Goal: Find specific page/section: Find specific page/section

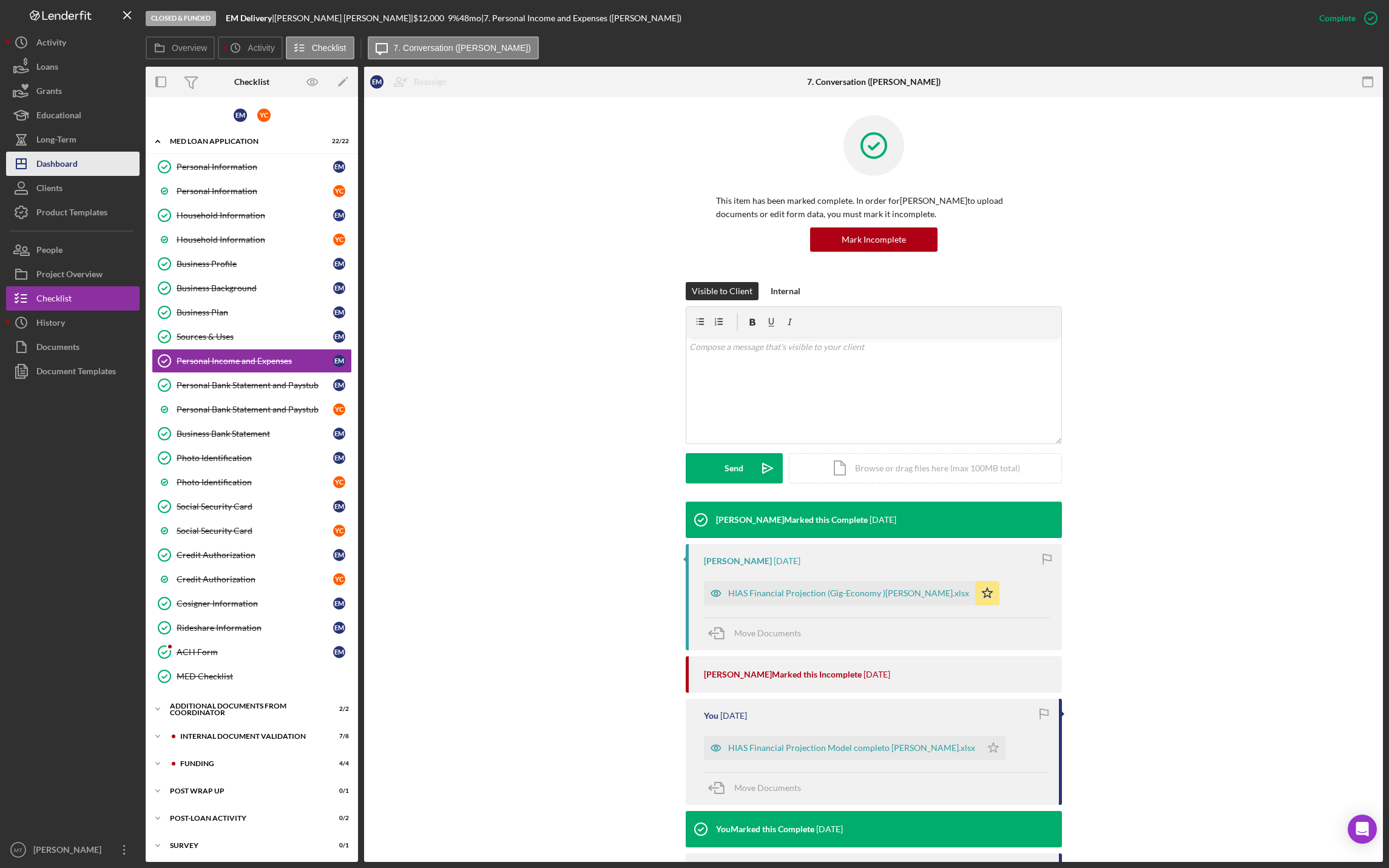
click at [95, 164] on button "Icon/Dashboard Dashboard" at bounding box center [73, 164] width 134 height 24
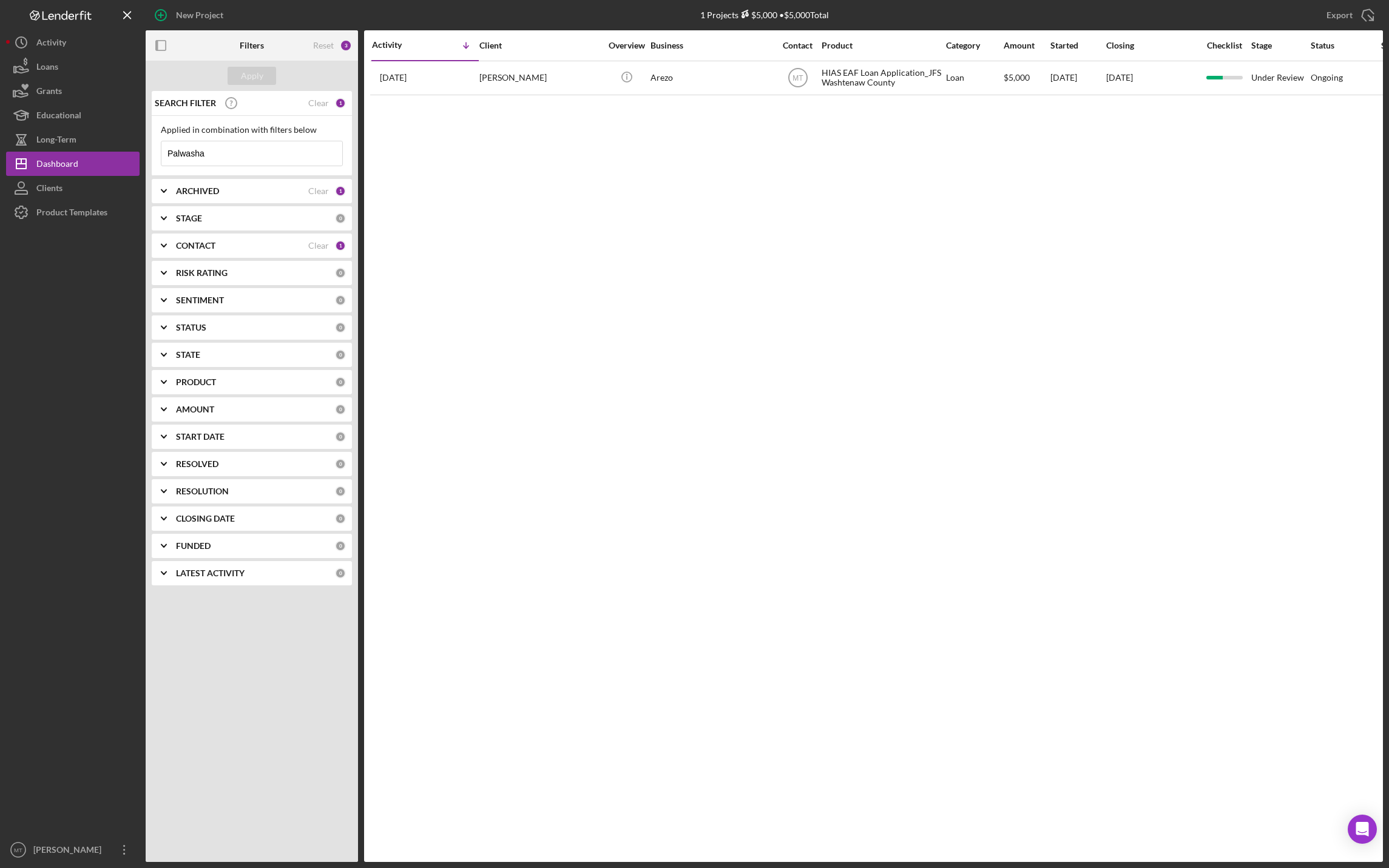
click at [247, 155] on input "Palwasha" at bounding box center [252, 153] width 181 height 24
type input "P"
paste input "Facilitating transactions at the [GEOGRAPHIC_DATA]"
type input "Facilitating transactions at the [GEOGRAPHIC_DATA]"
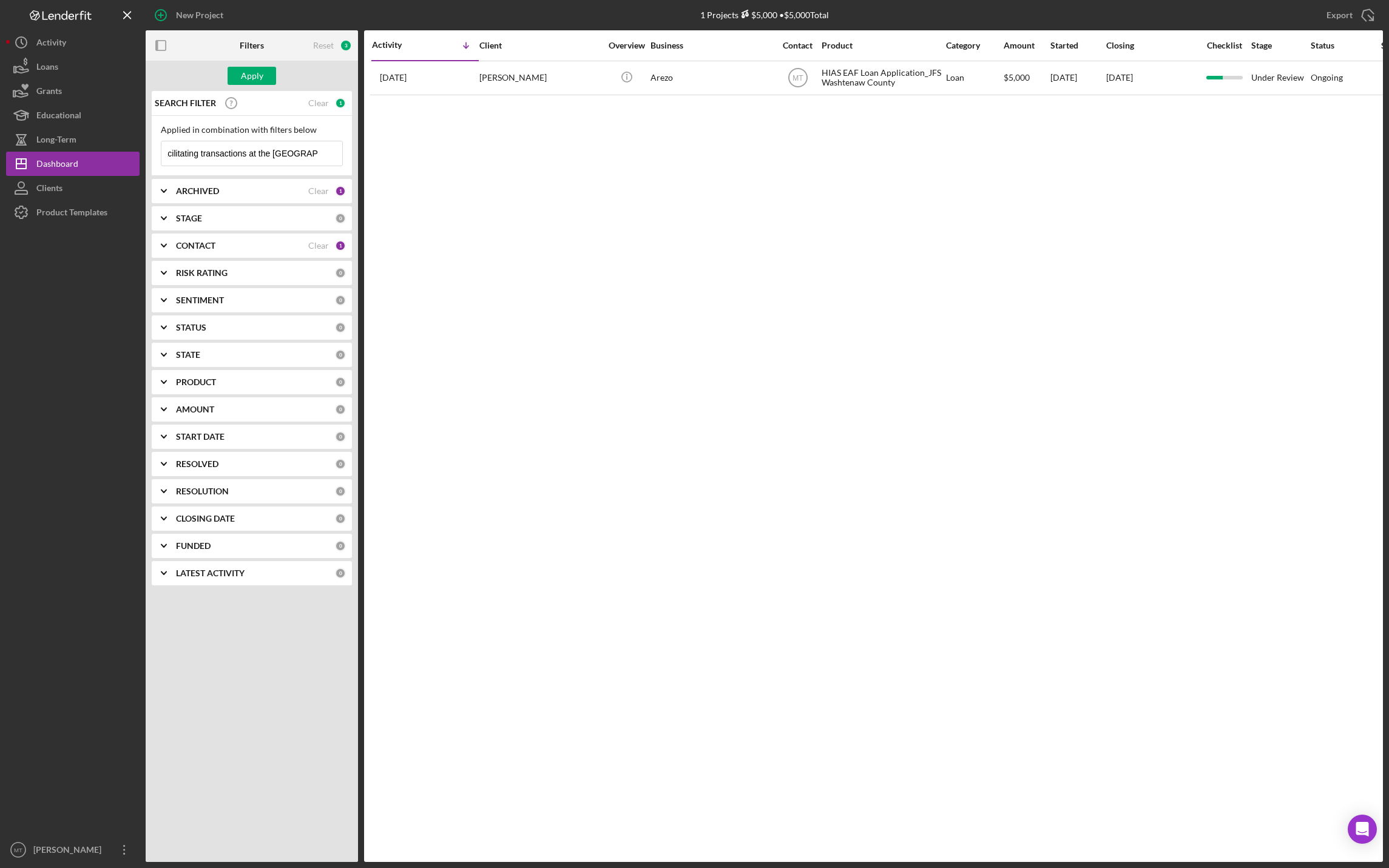
scroll to position [0, 0]
drag, startPoint x: 330, startPoint y: 150, endPoint x: 303, endPoint y: 150, distance: 27.0
click at [303, 150] on div "Facilitating transactions at the Lobby Shop Icon/Menu Close" at bounding box center [251, 153] width 182 height 26
drag, startPoint x: 168, startPoint y: 155, endPoint x: 359, endPoint y: 162, distance: 191.1
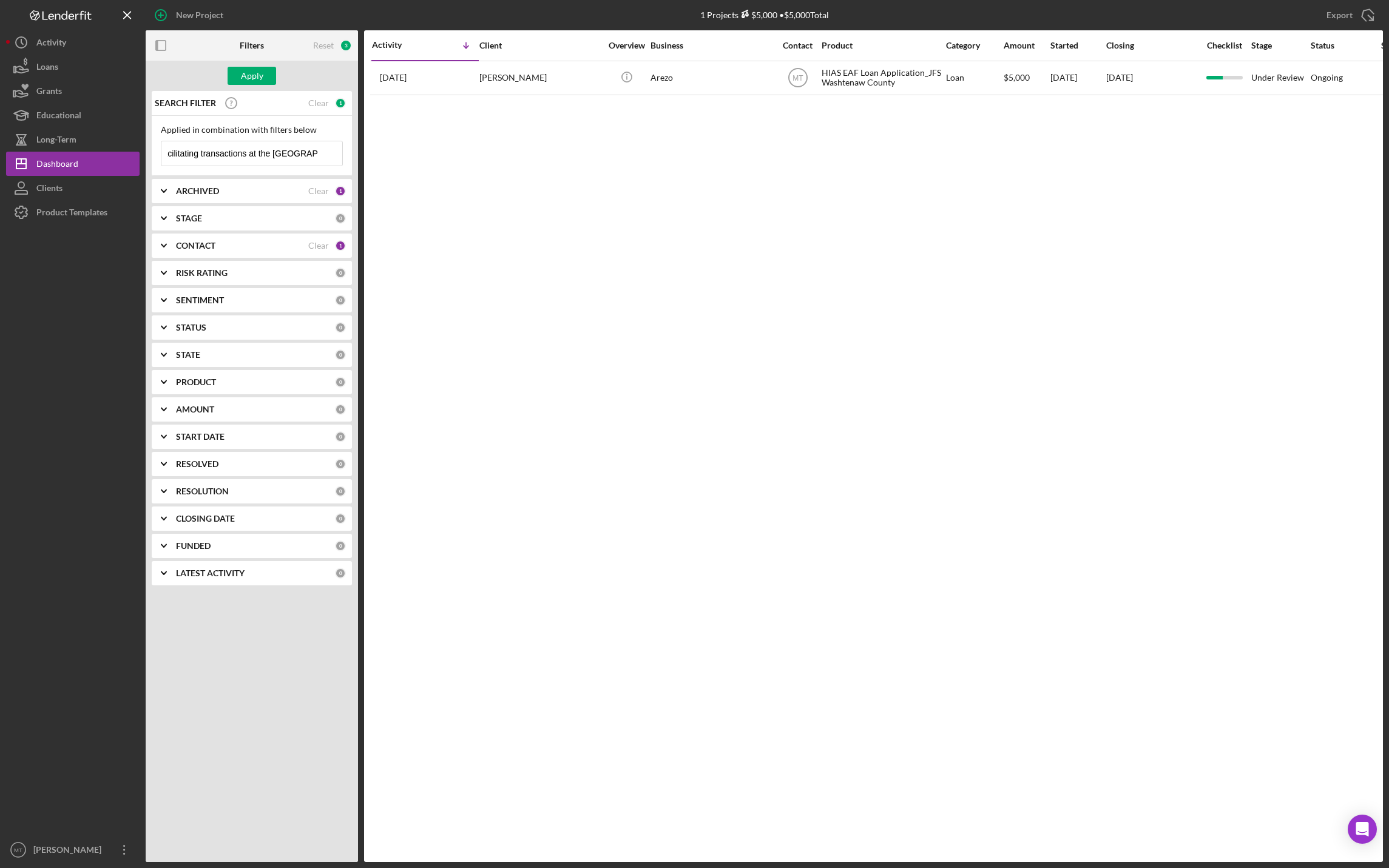
click at [359, 162] on div "Filters Reset 3 Apply SEARCH FILTER Clear 1 Applied in combination with filters…" at bounding box center [764, 446] width 1237 height 832
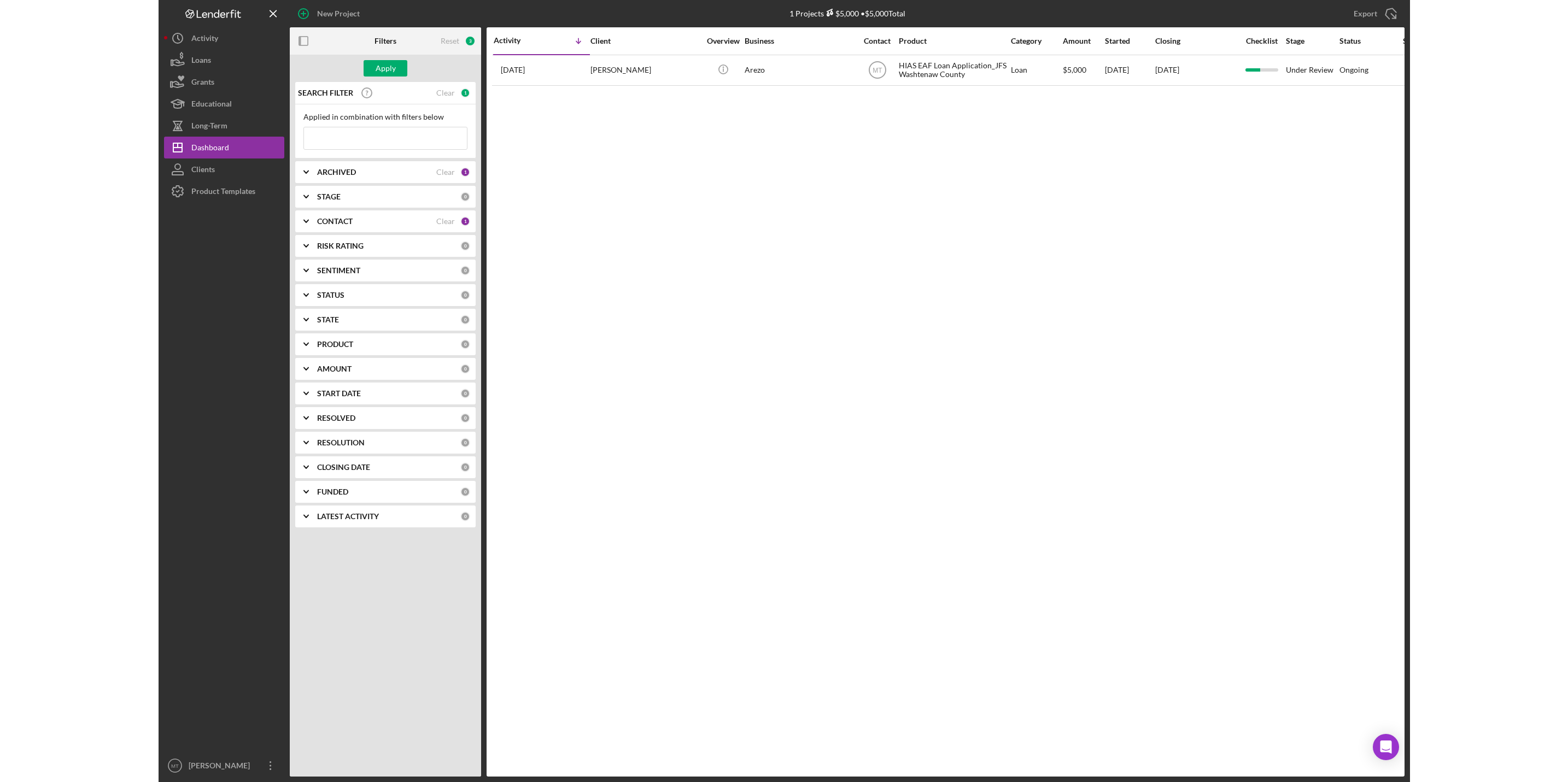
scroll to position [0, 0]
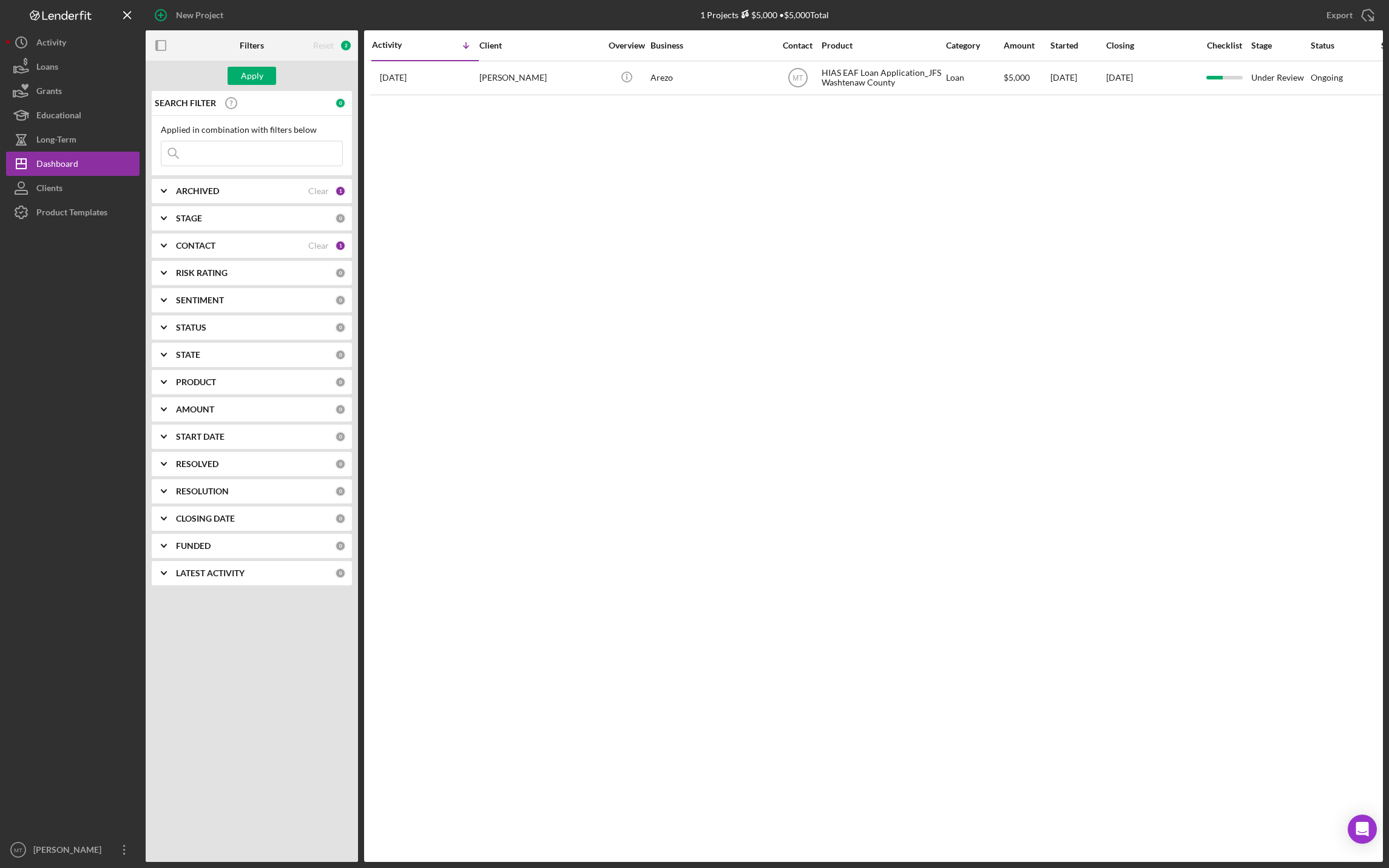
paste input "Oghlan"
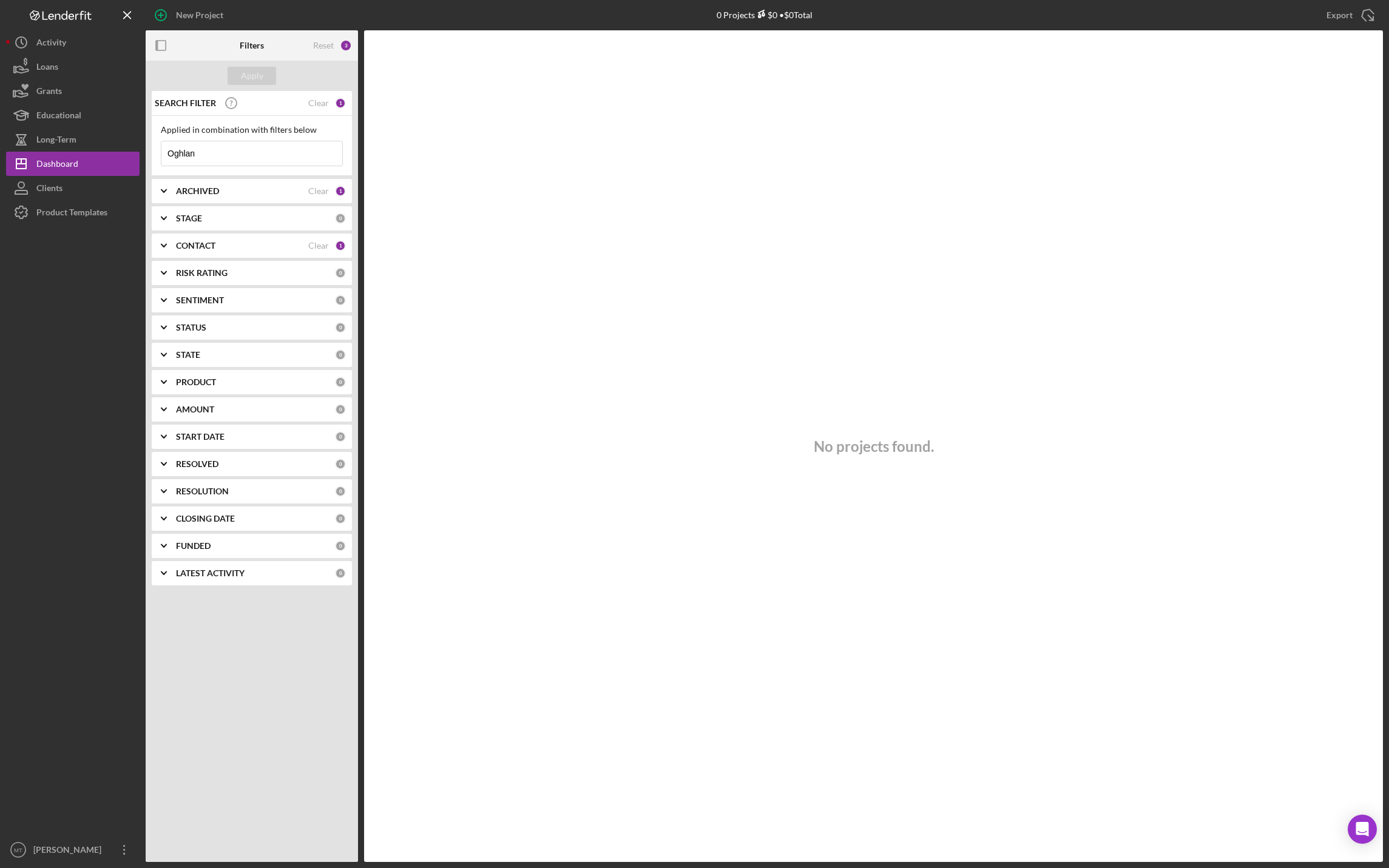
type input "Oghlan"
click at [276, 188] on div "ARCHIVED" at bounding box center [242, 191] width 132 height 9
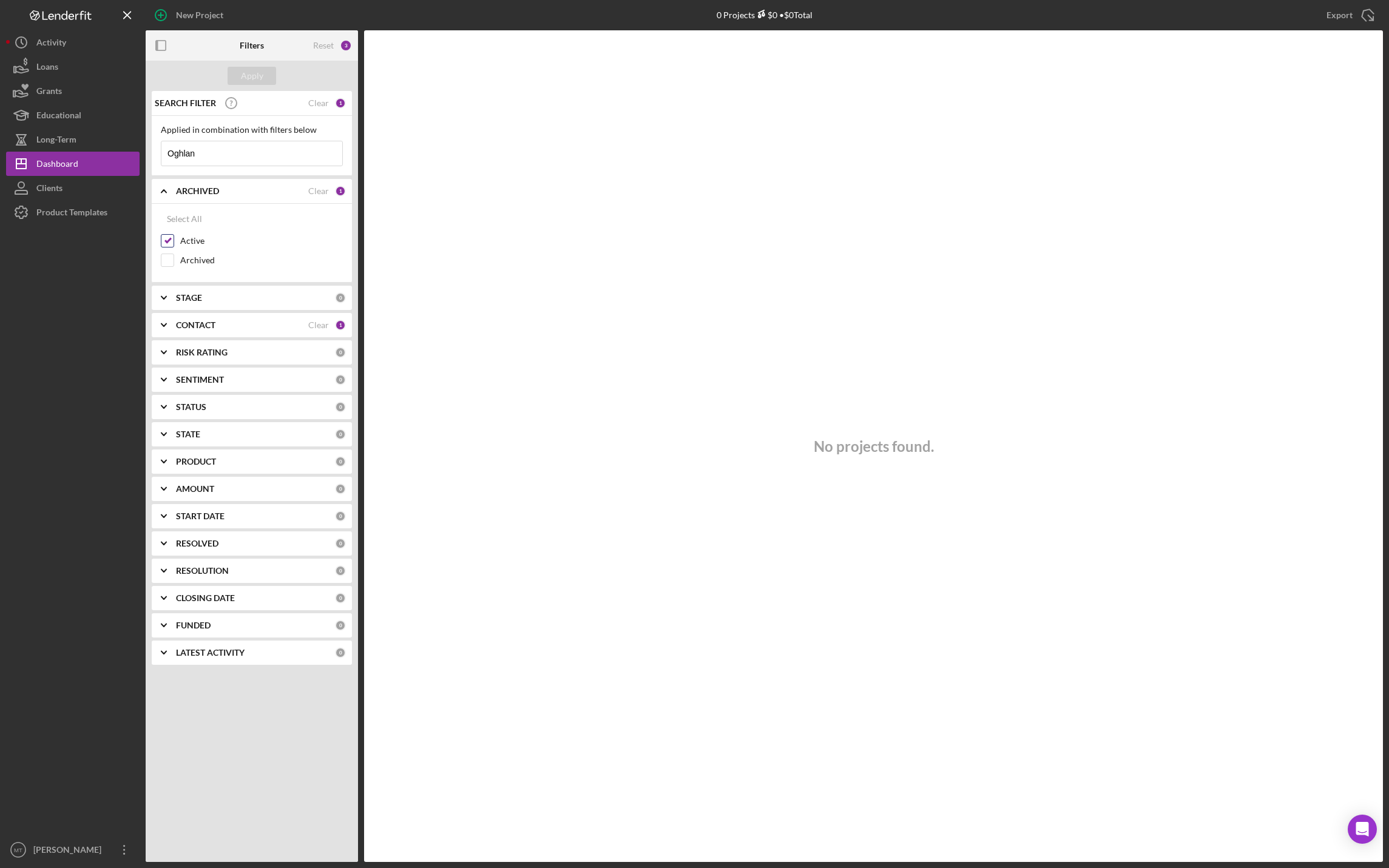
click at [170, 240] on input "Active" at bounding box center [168, 241] width 12 height 12
checkbox input "false"
click at [248, 330] on div "CONTACT" at bounding box center [242, 325] width 132 height 9
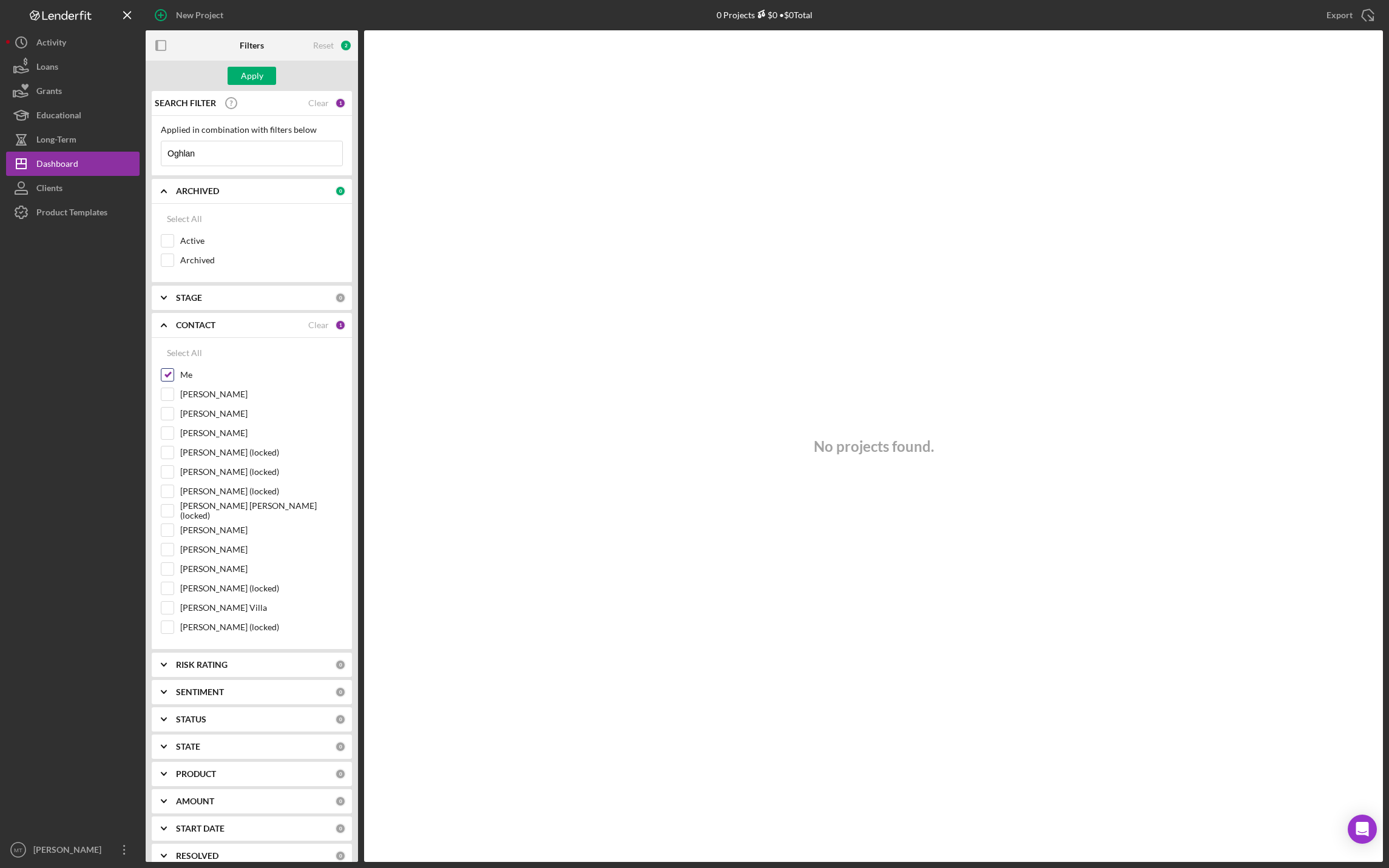
click at [170, 378] on input "Me" at bounding box center [168, 375] width 12 height 12
checkbox input "false"
click at [259, 78] on div "Apply" at bounding box center [252, 76] width 22 height 18
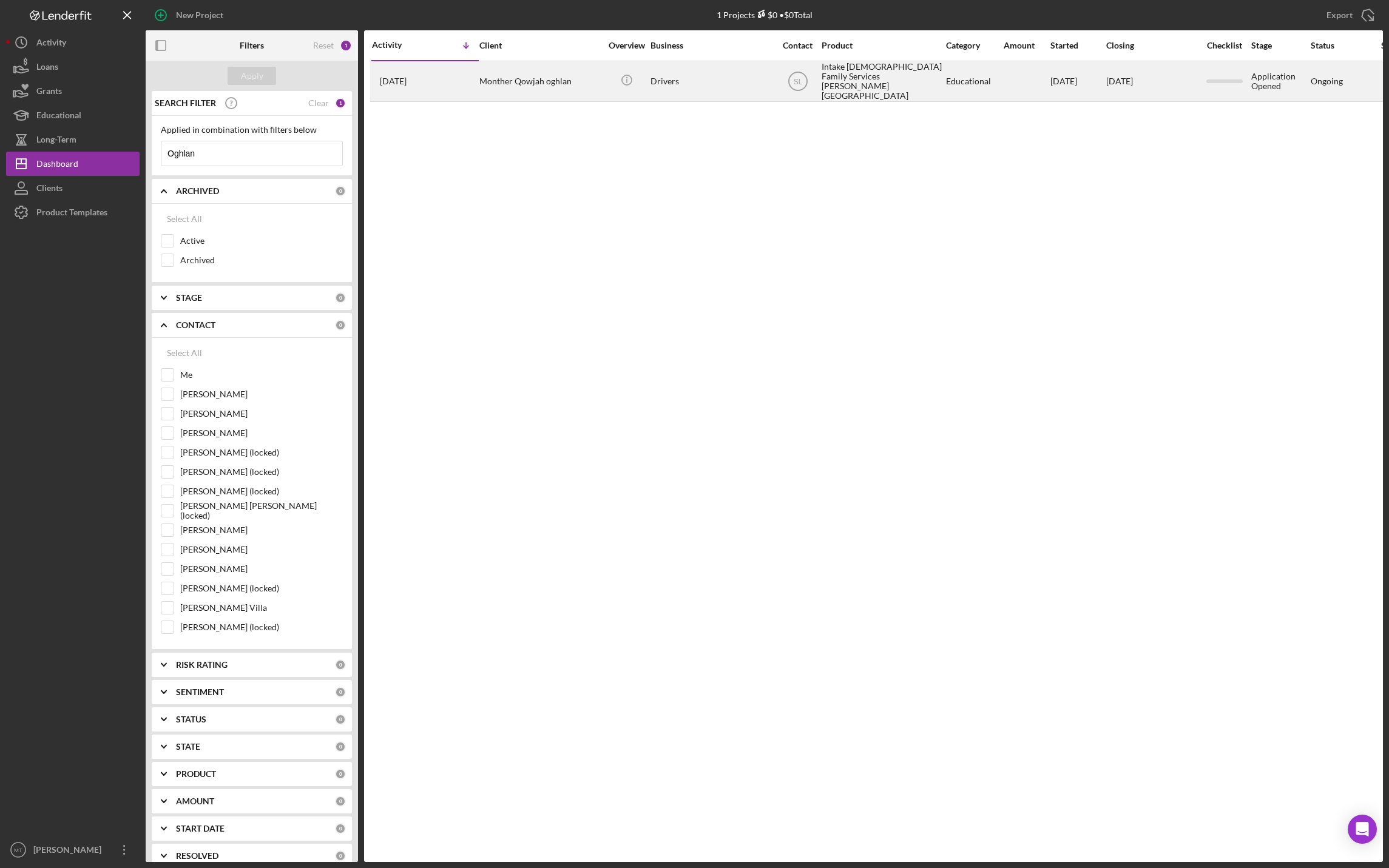
click at [868, 78] on div "Intake [DEMOGRAPHIC_DATA] Family Services [PERSON_NAME][GEOGRAPHIC_DATA]" at bounding box center [882, 81] width 122 height 39
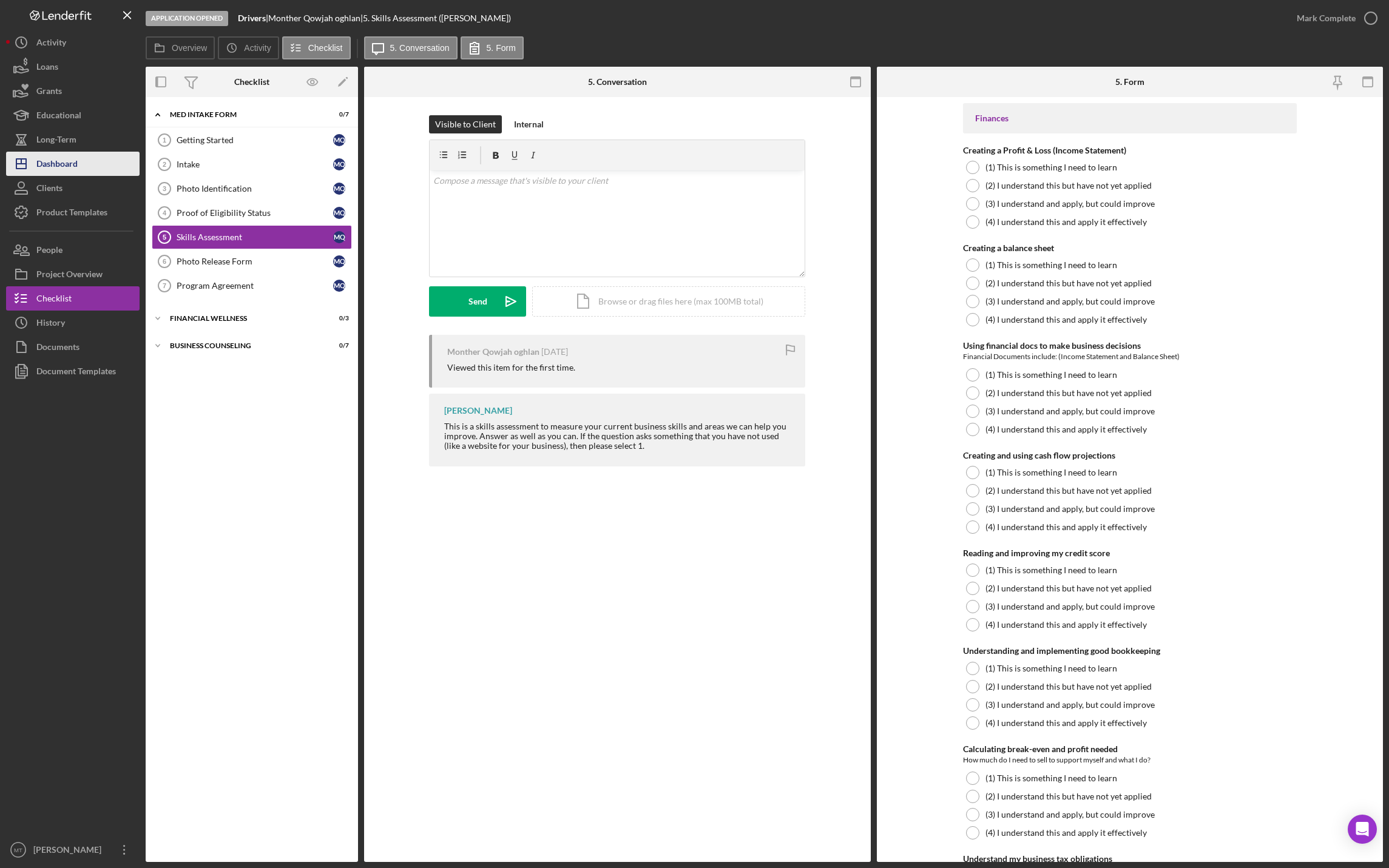
click at [89, 166] on button "Icon/Dashboard Dashboard" at bounding box center [73, 164] width 134 height 24
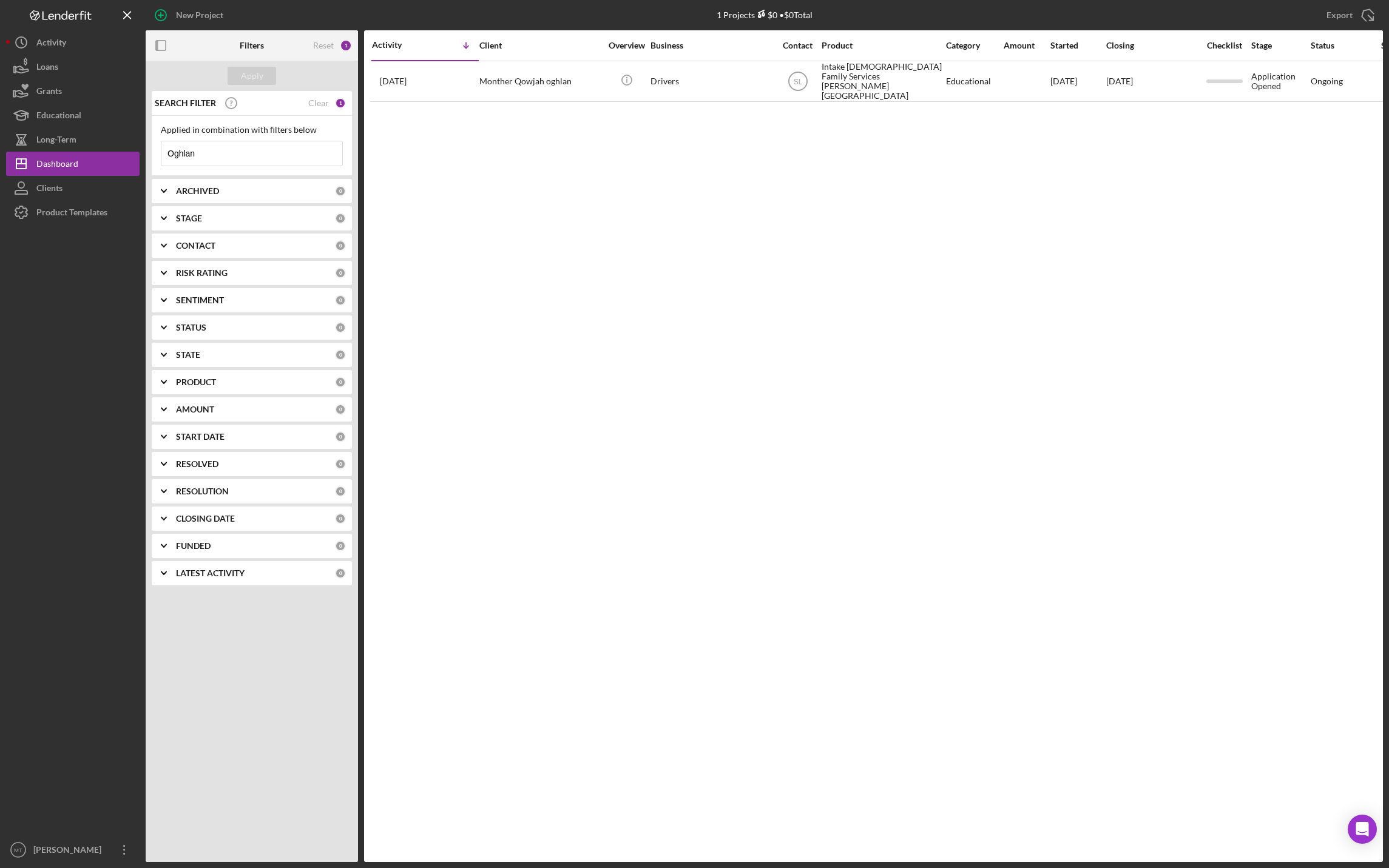
click at [339, 102] on div "1" at bounding box center [340, 103] width 11 height 11
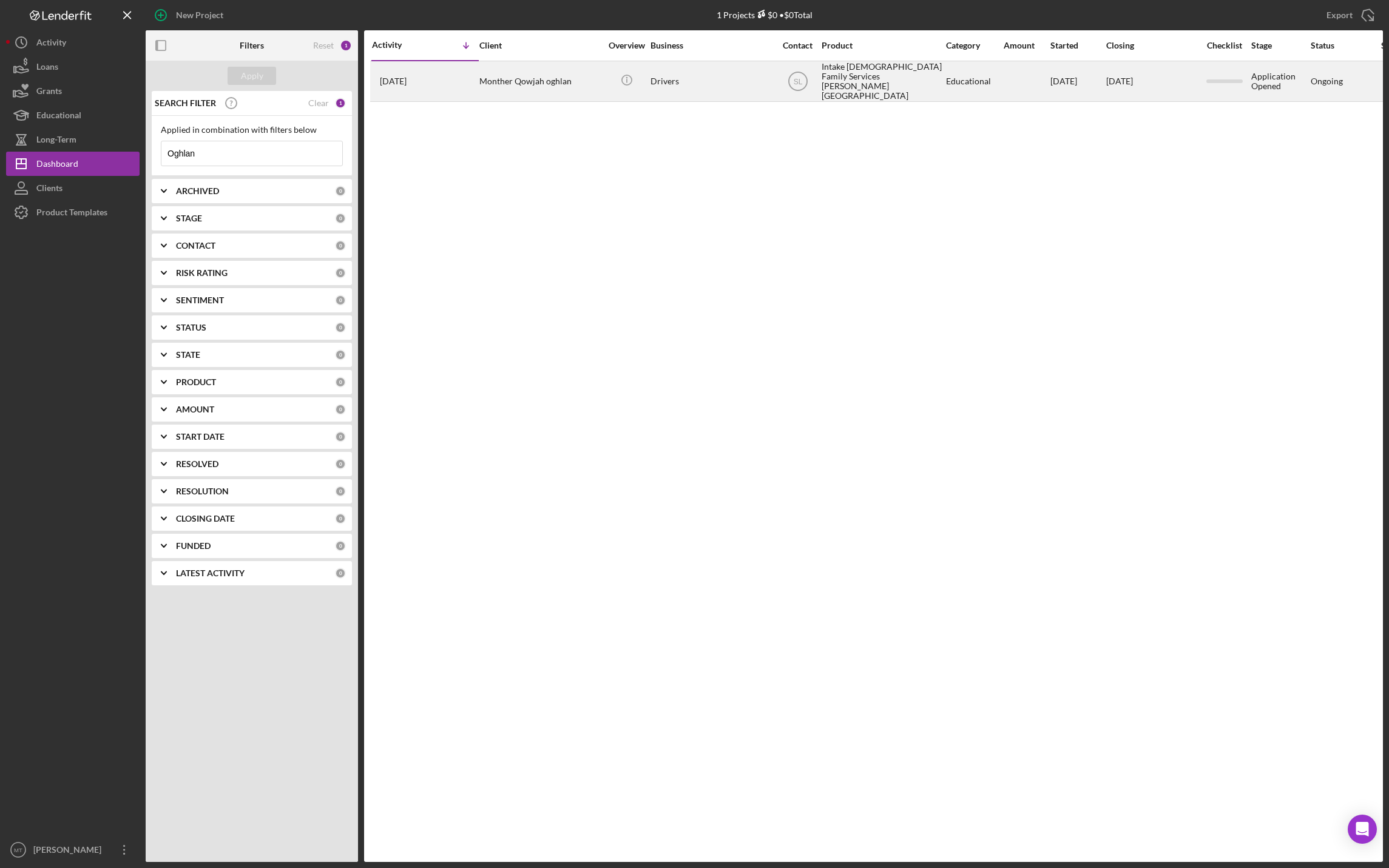
click at [844, 73] on div "Intake [DEMOGRAPHIC_DATA] Family Services [PERSON_NAME][GEOGRAPHIC_DATA]" at bounding box center [882, 81] width 122 height 39
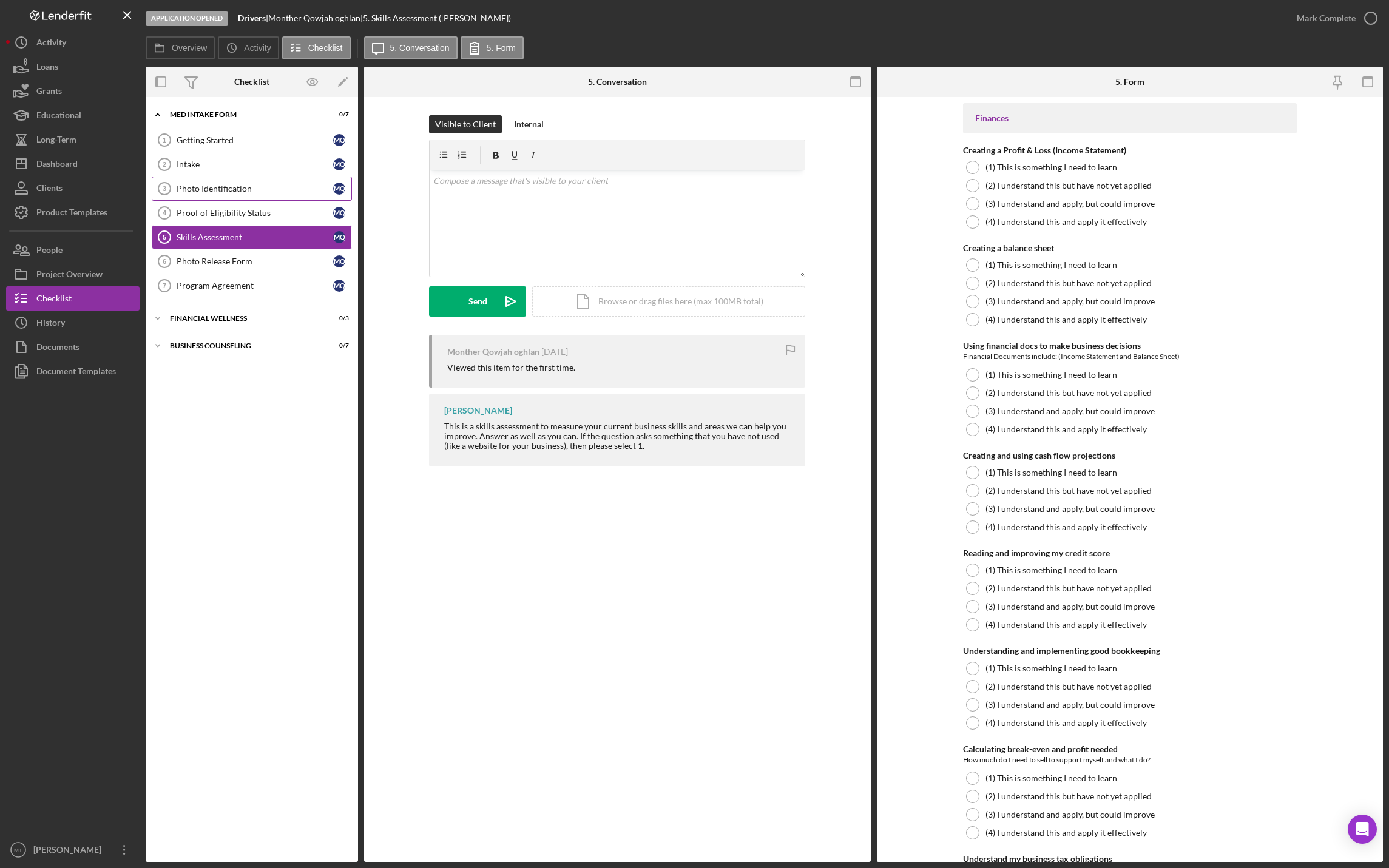
click at [203, 190] on div "Photo Identification" at bounding box center [255, 188] width 157 height 9
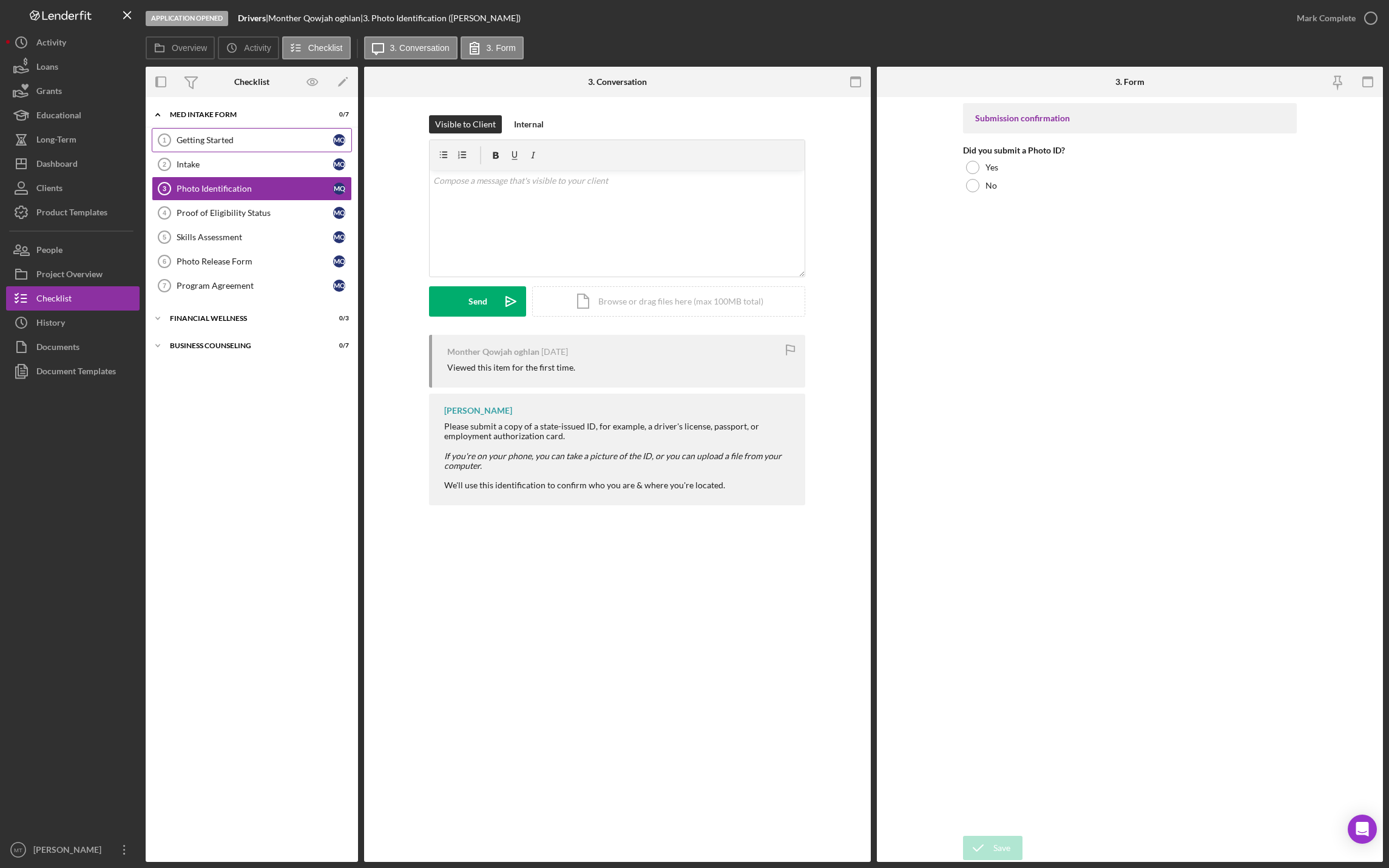
click at [193, 136] on div "Getting Started" at bounding box center [255, 140] width 157 height 9
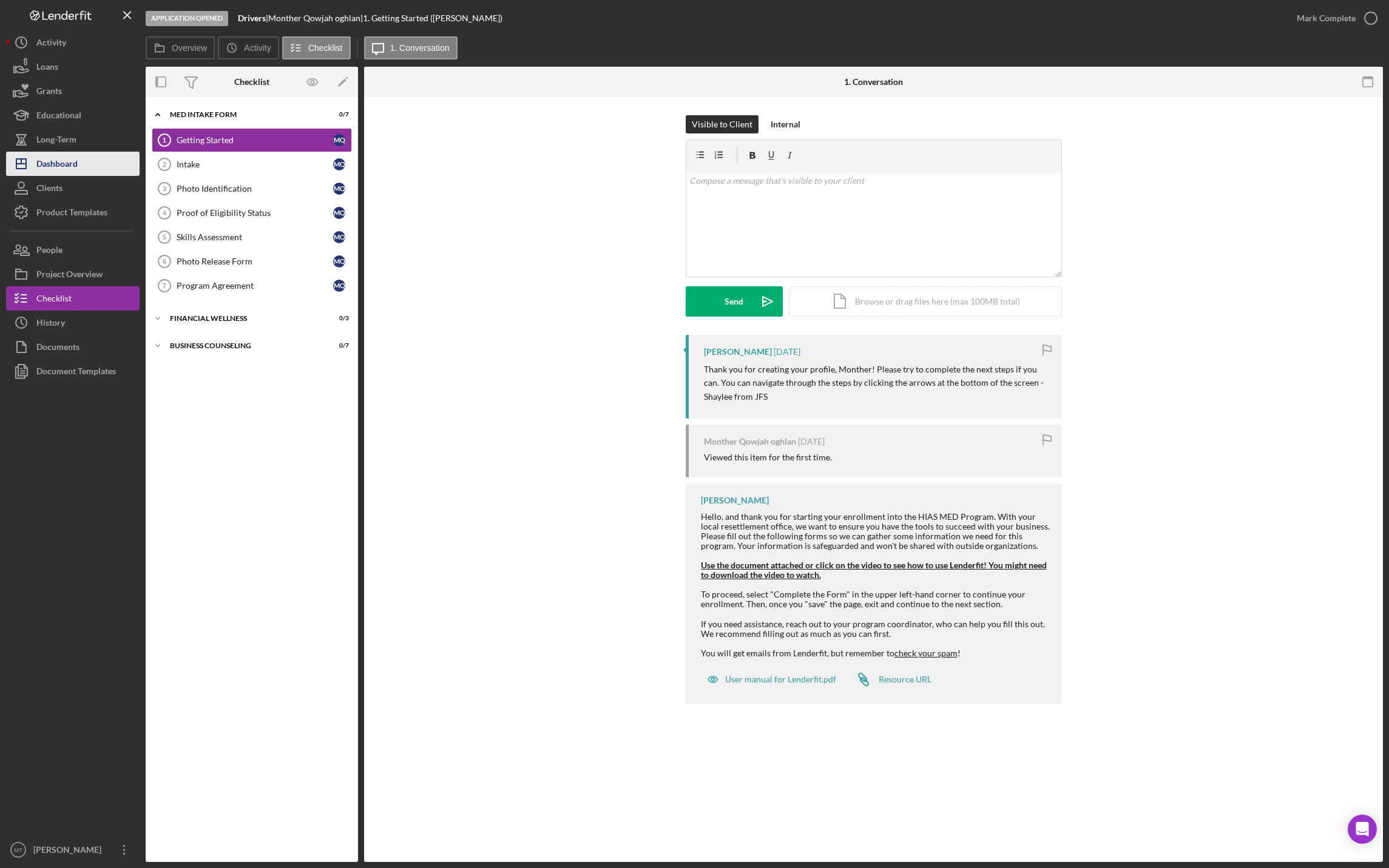
click at [77, 155] on div "Dashboard" at bounding box center [57, 165] width 41 height 27
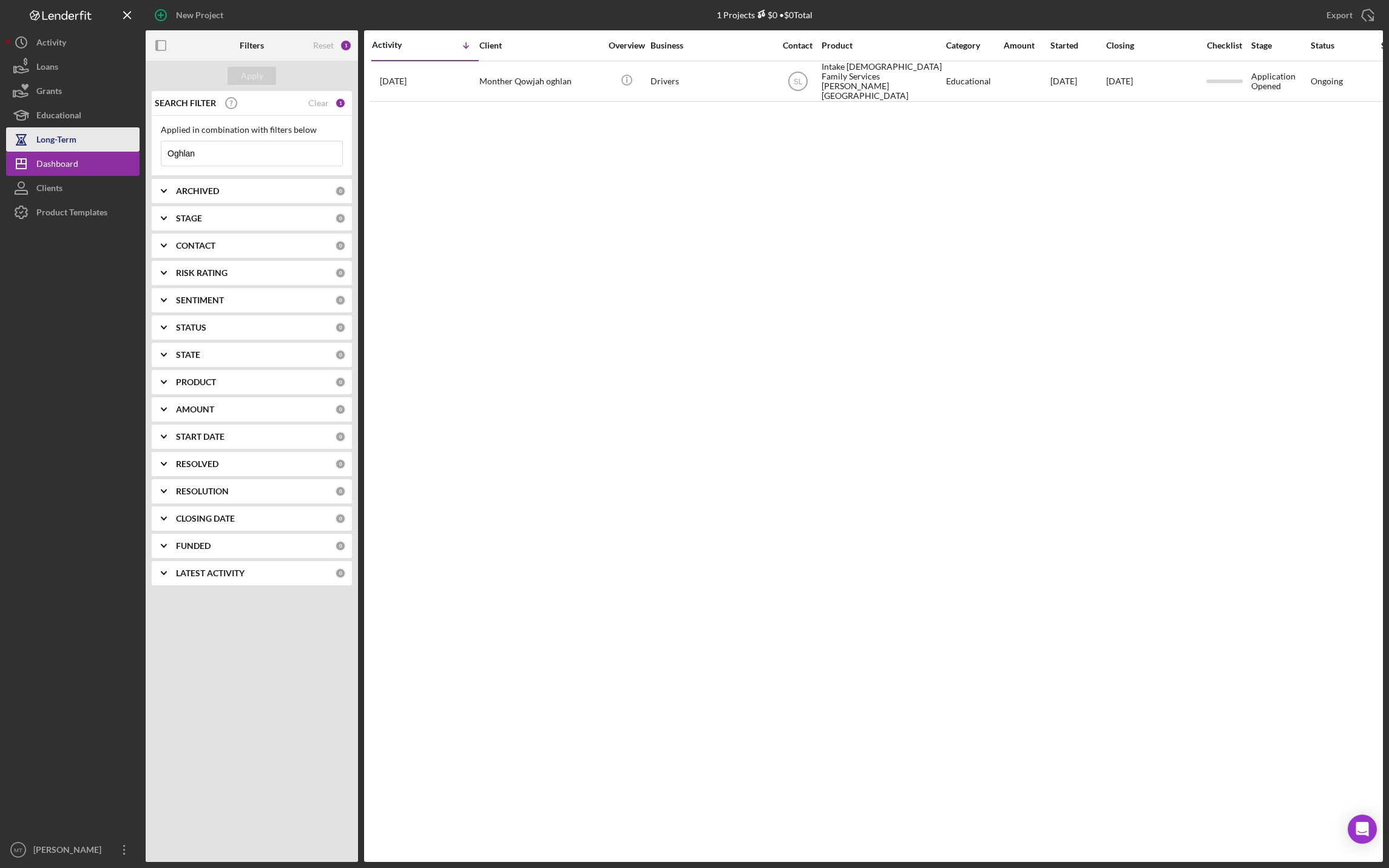
drag, startPoint x: 200, startPoint y: 150, endPoint x: 134, endPoint y: 146, distance: 66.1
click at [121, 145] on div "New Project 1 Projects $0 • $0 Total Oghlan Export Icon/Export Filters Reset 1 …" at bounding box center [694, 431] width 1377 height 862
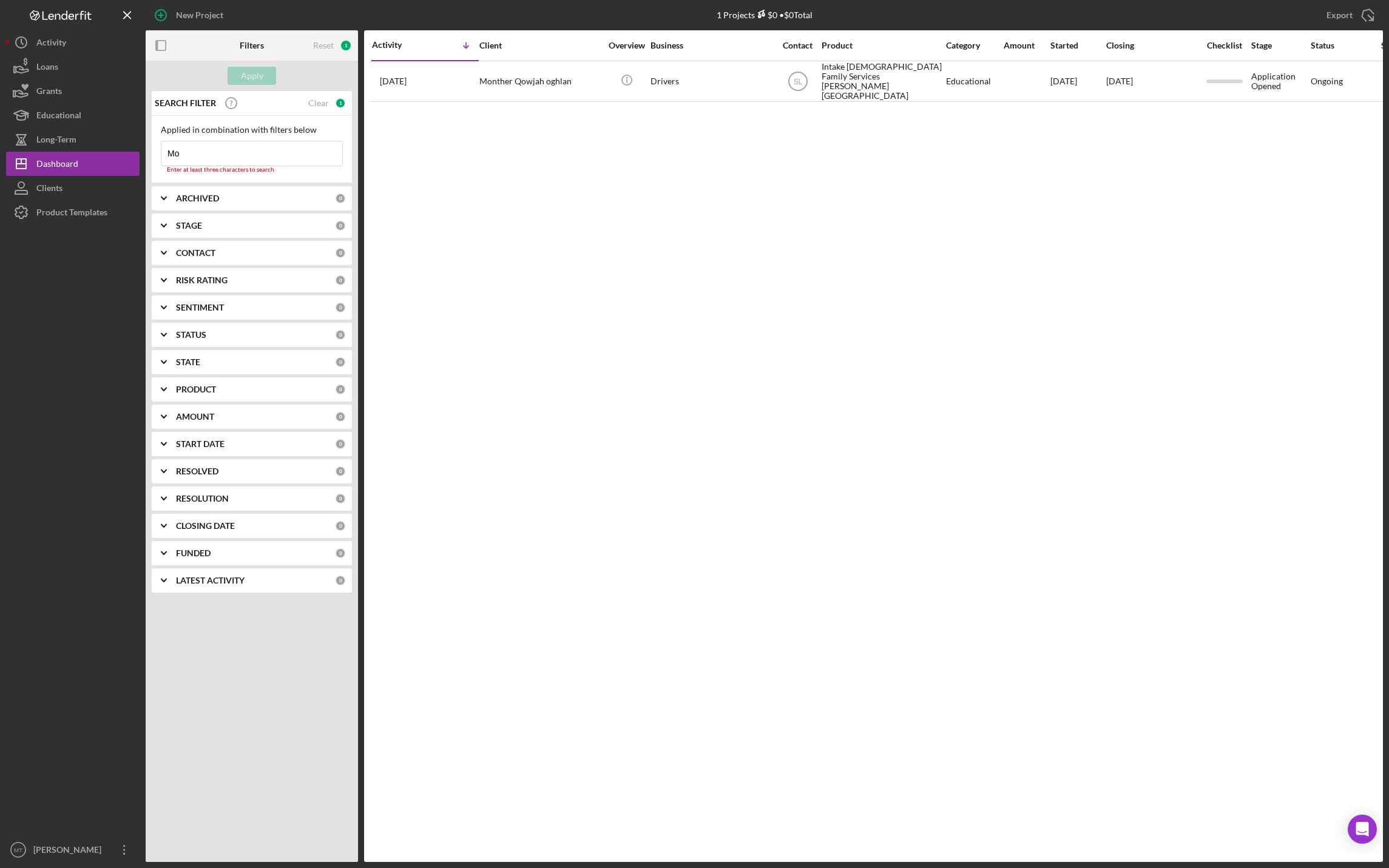
type input "M"
type input "moyad"
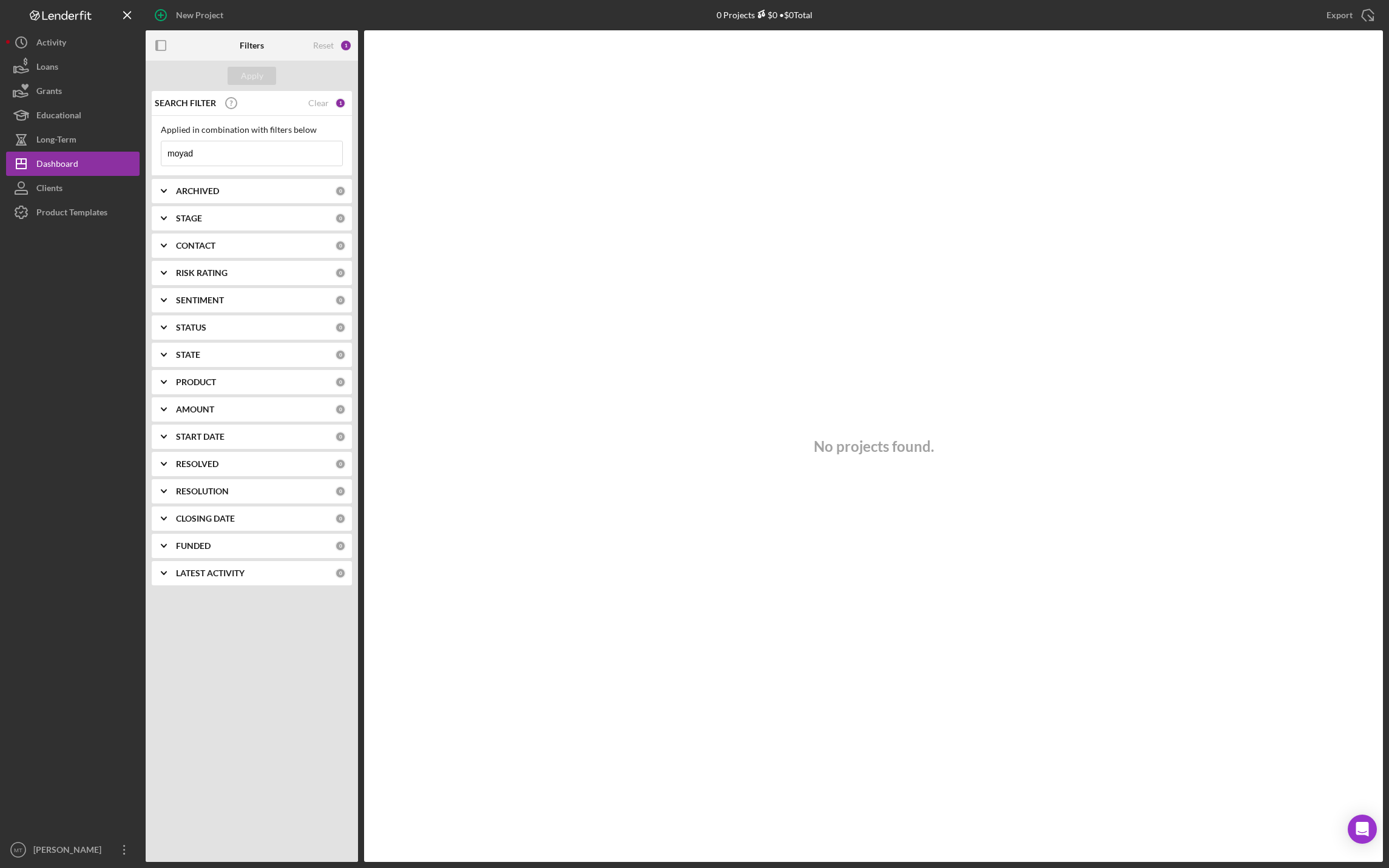
drag, startPoint x: 208, startPoint y: 146, endPoint x: 157, endPoint y: 146, distance: 51.0
click at [157, 146] on div "Applied in combination with filters below moyad Icon/Menu Close" at bounding box center [252, 146] width 200 height 60
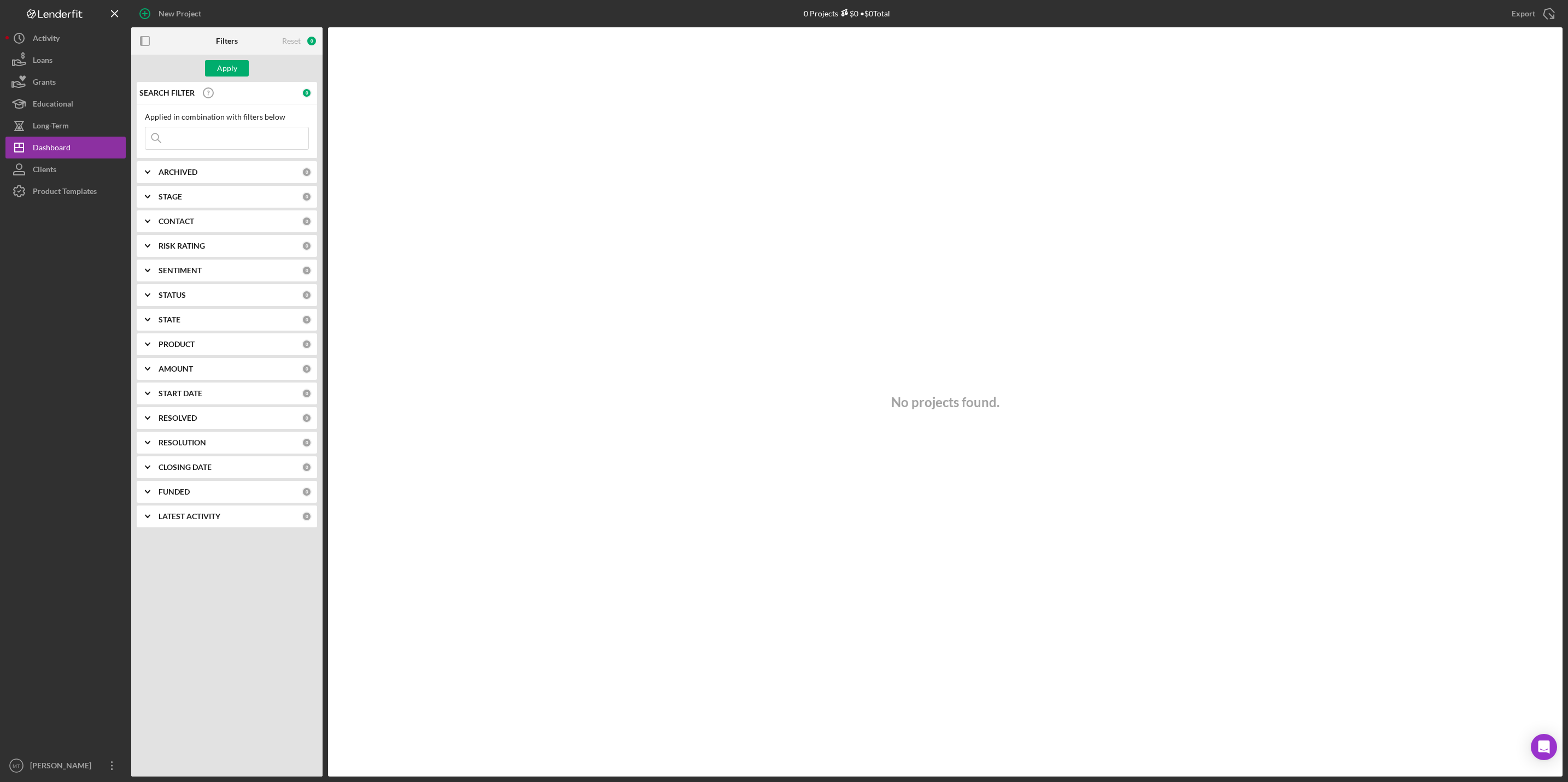
paste input "Oghlan"
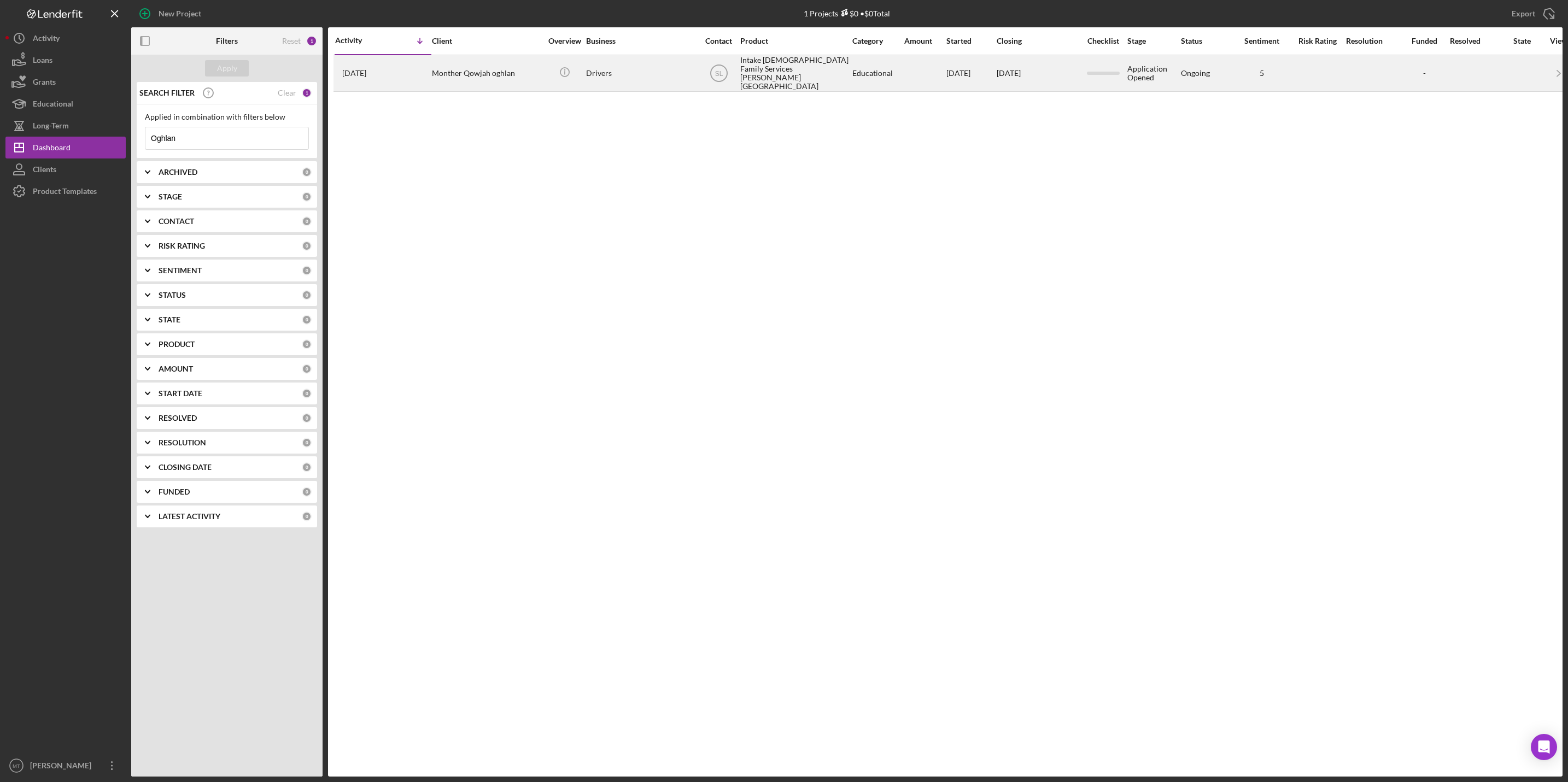
type input "Oghlan"
click at [787, 69] on div "Intake [DEMOGRAPHIC_DATA] Family Services [PERSON_NAME][GEOGRAPHIC_DATA]" at bounding box center [795, 73] width 110 height 35
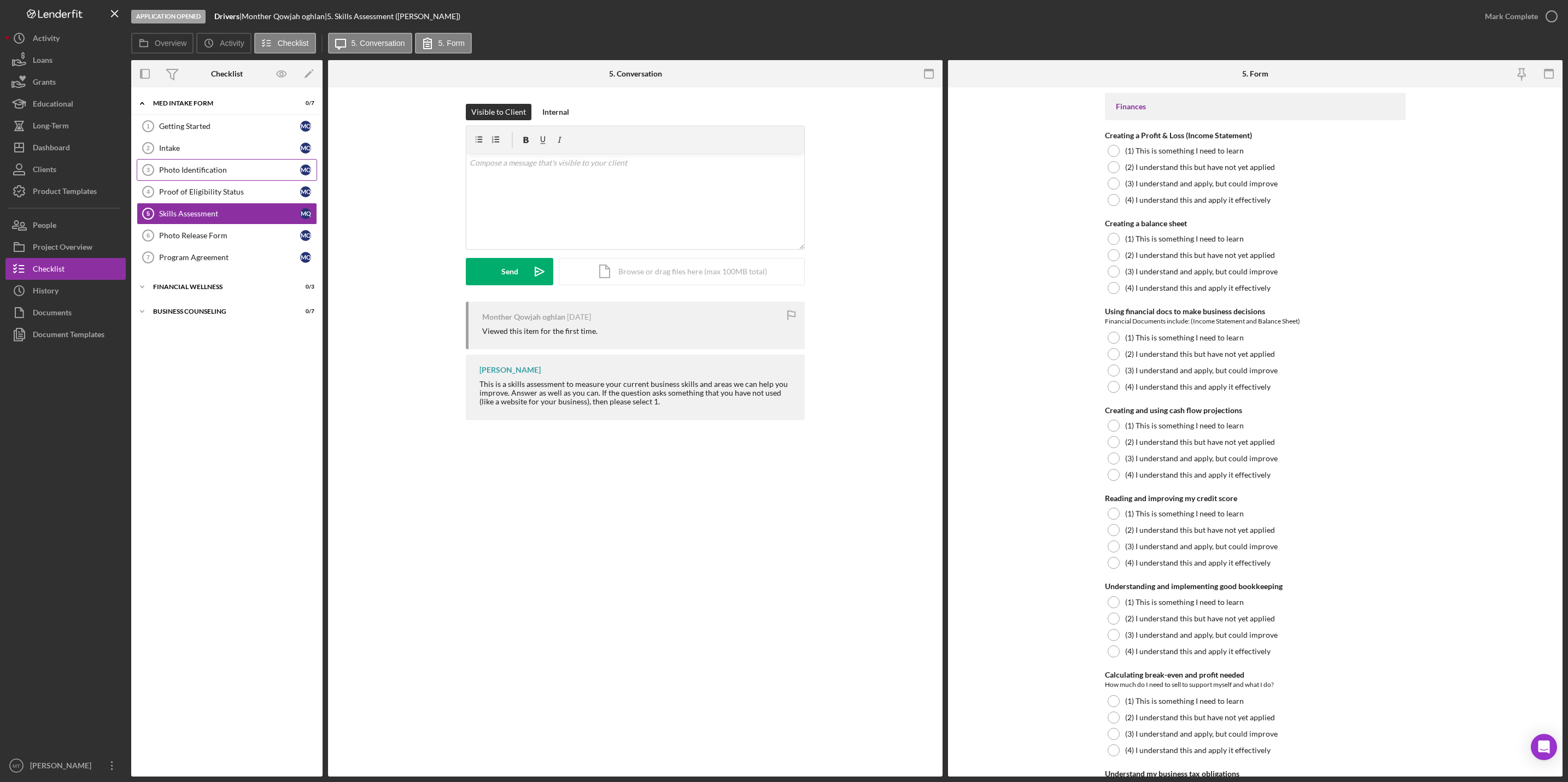
click at [210, 172] on div "Photo Identification" at bounding box center [229, 170] width 141 height 9
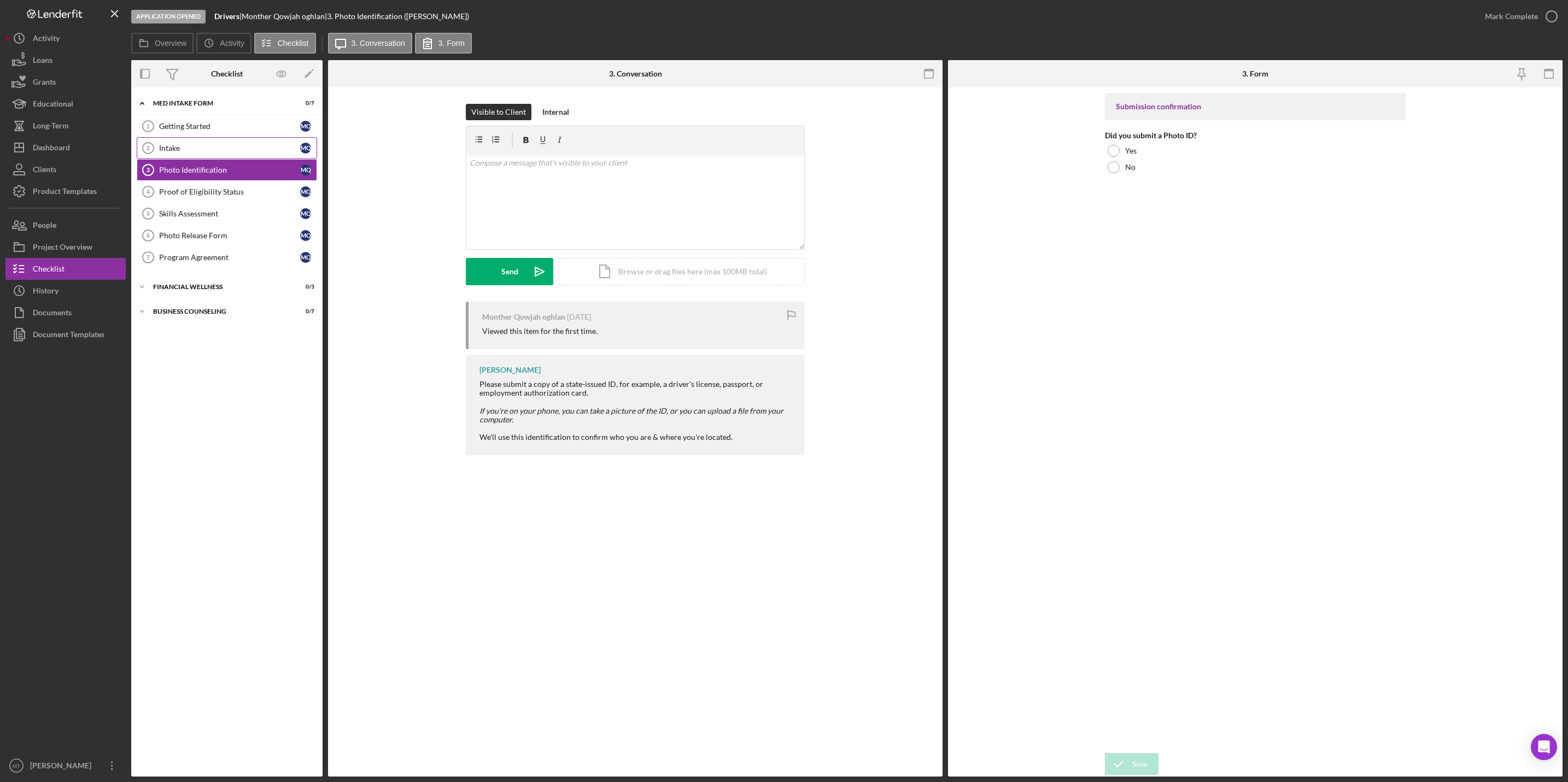
click at [196, 146] on div "Intake" at bounding box center [229, 148] width 141 height 9
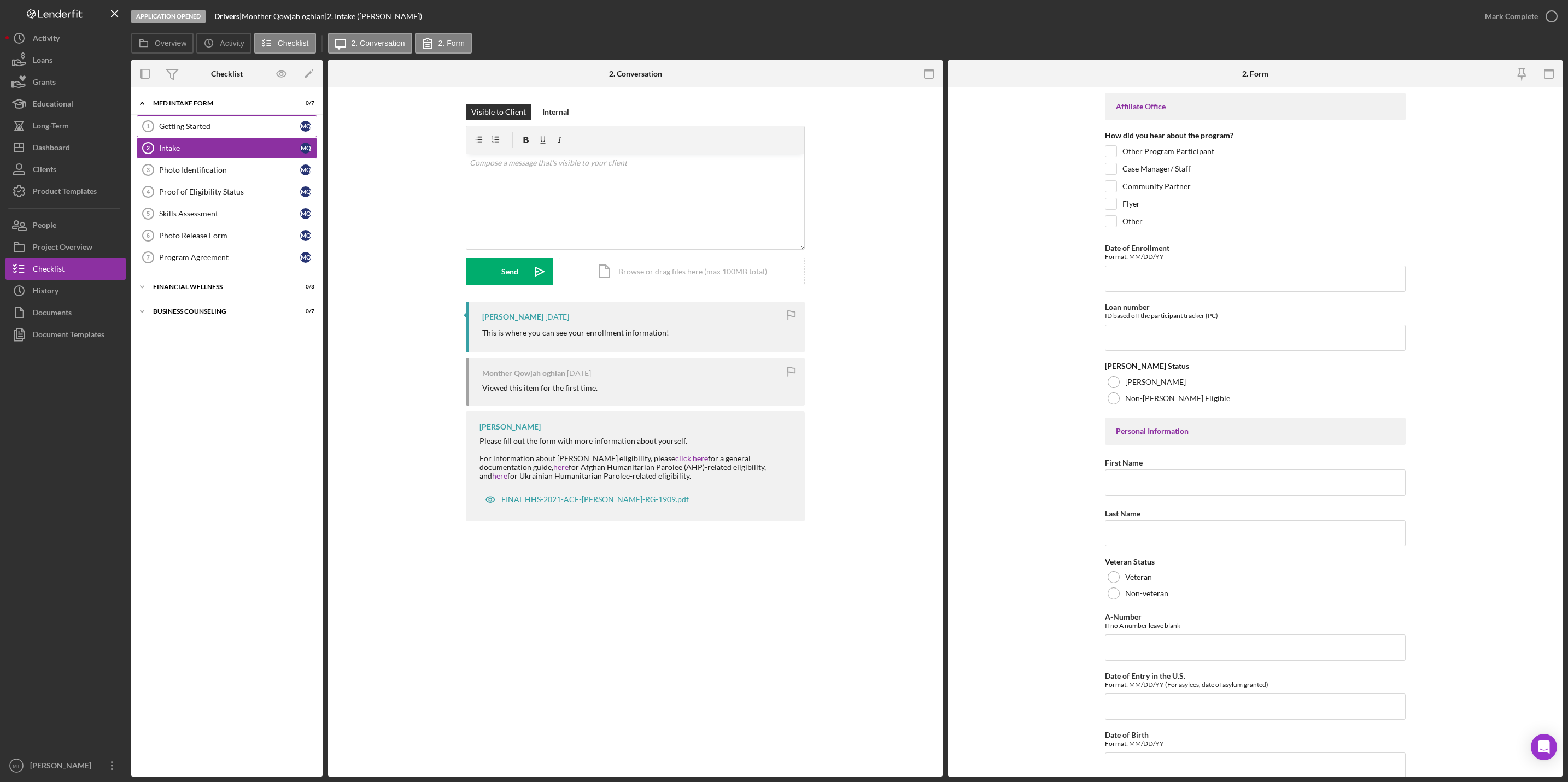
click at [198, 130] on div "Getting Started" at bounding box center [229, 126] width 141 height 9
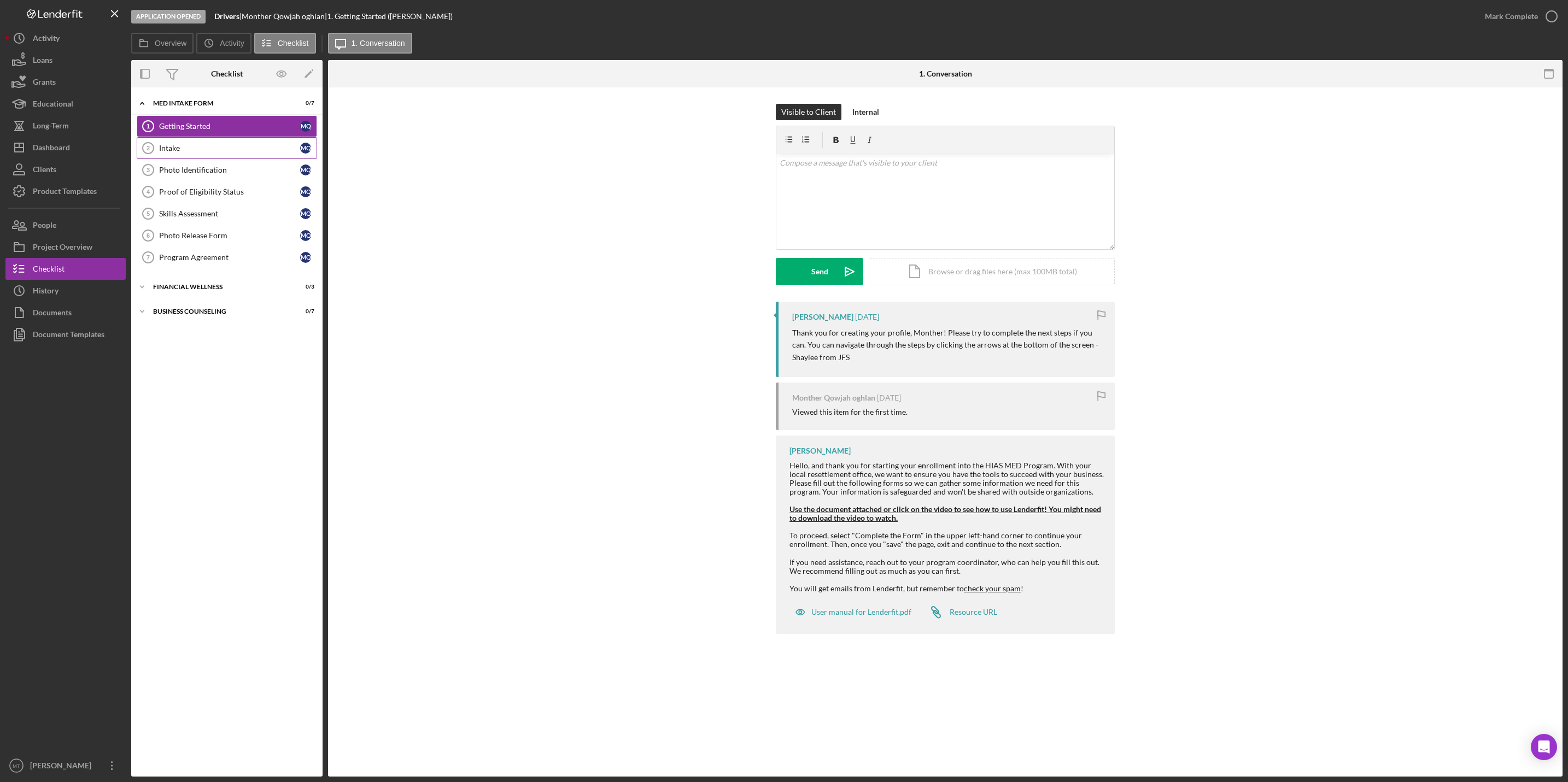
click at [197, 155] on link "Intake 2 Intake M Q" at bounding box center [227, 148] width 180 height 22
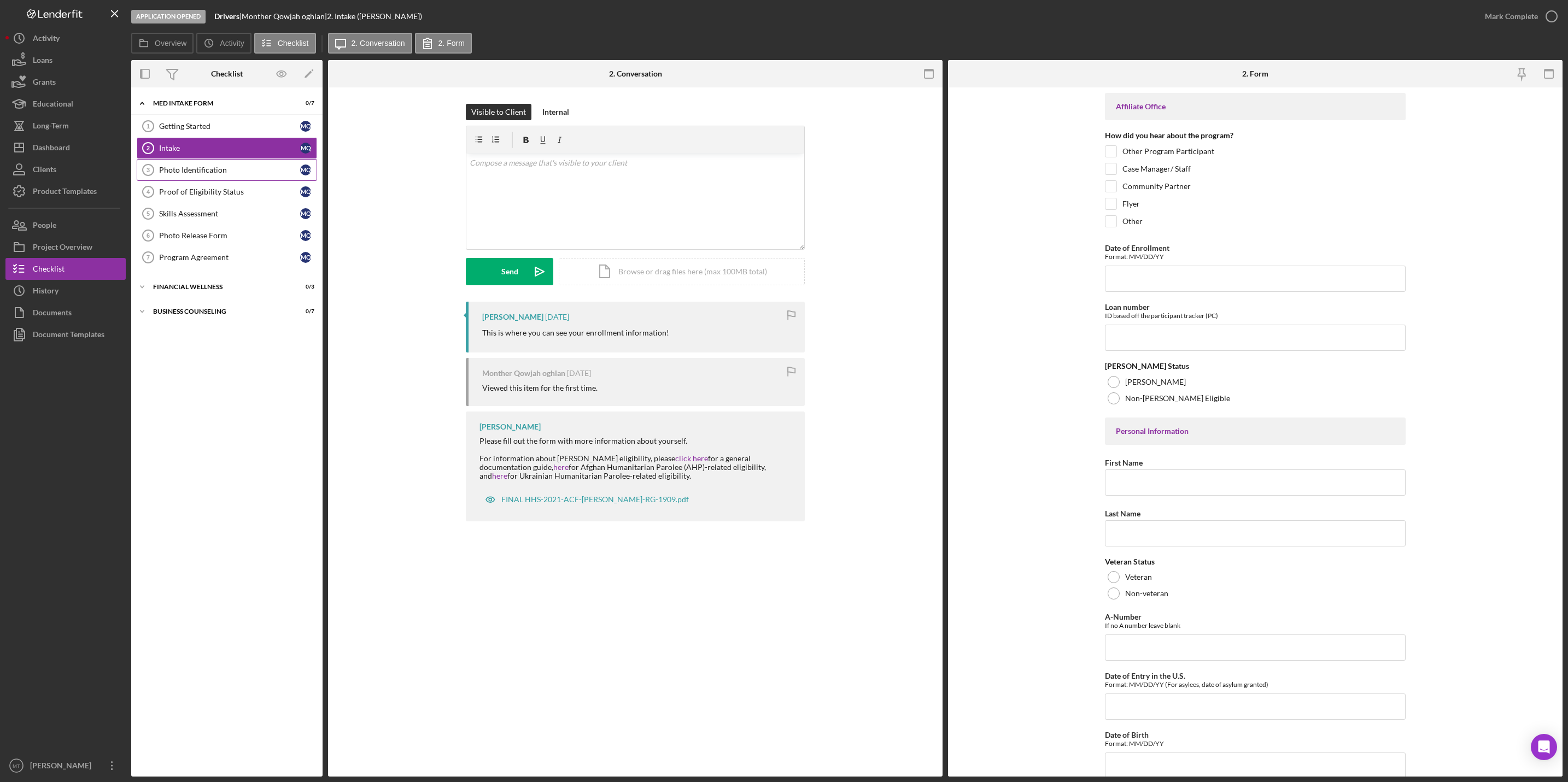
click at [197, 169] on div "Photo Identification" at bounding box center [229, 170] width 141 height 9
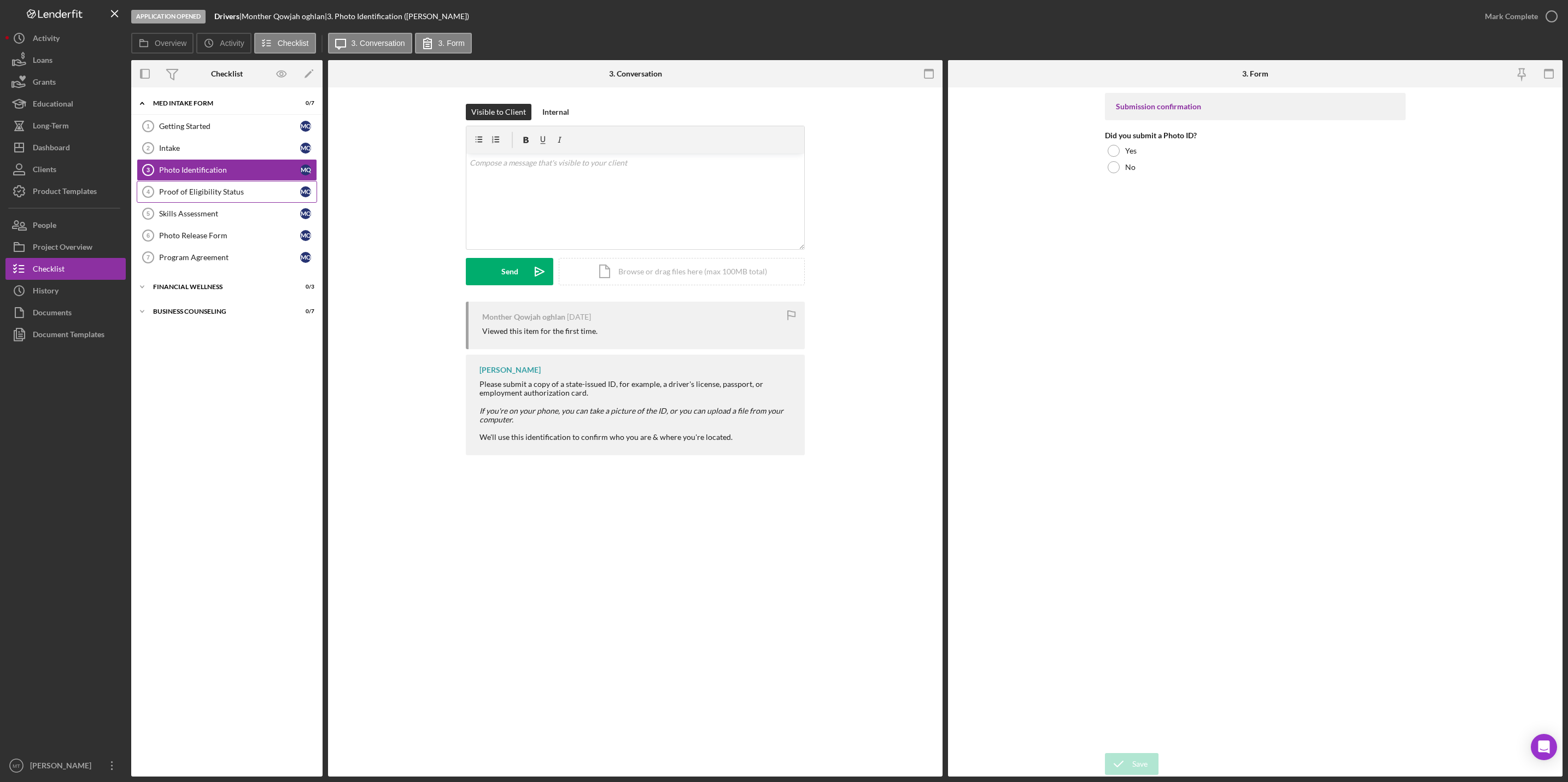
click at [197, 195] on div "Proof of Eligibility Status" at bounding box center [229, 192] width 141 height 9
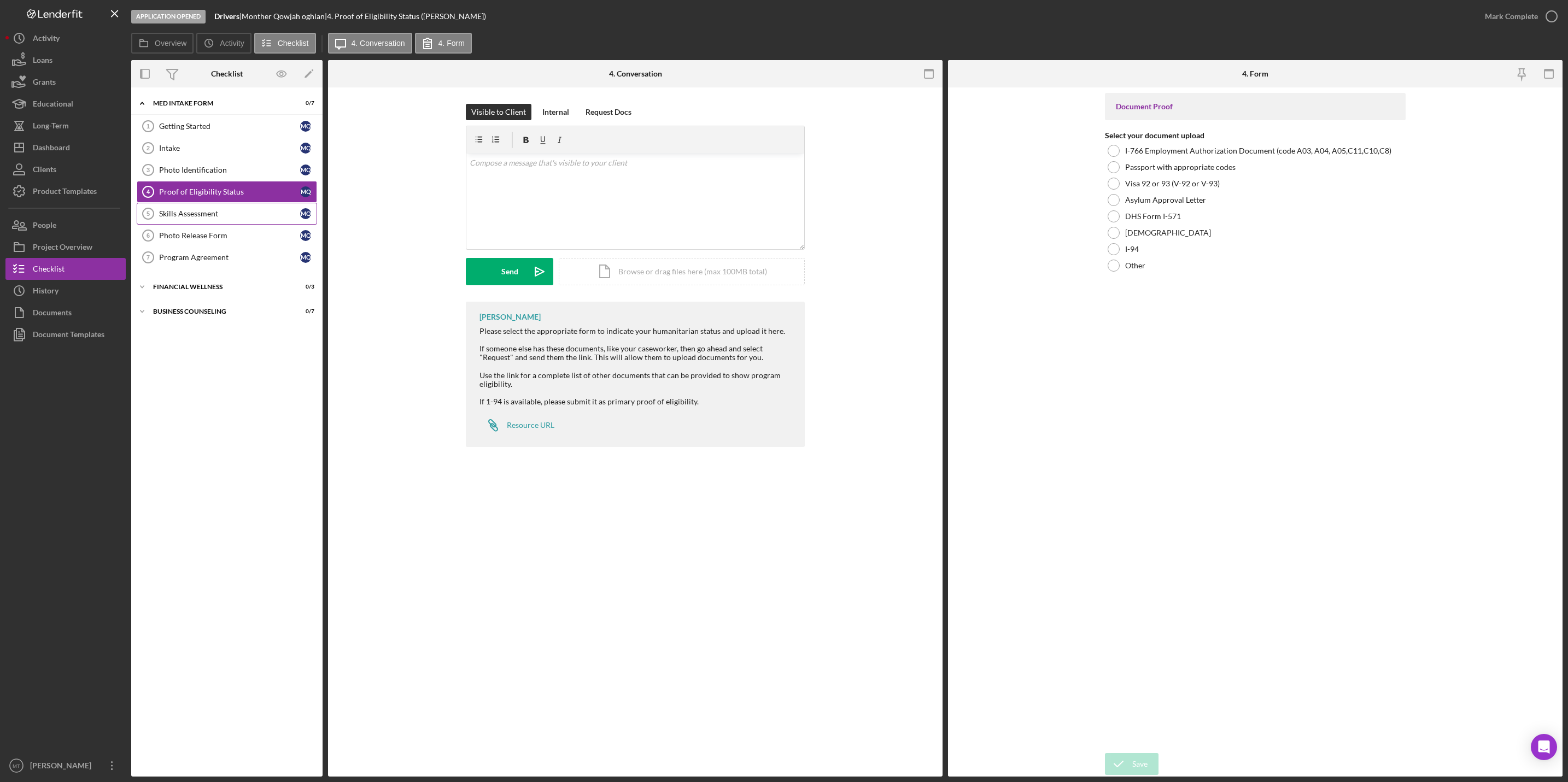
click at [197, 212] on div "Skills Assessment" at bounding box center [229, 214] width 141 height 9
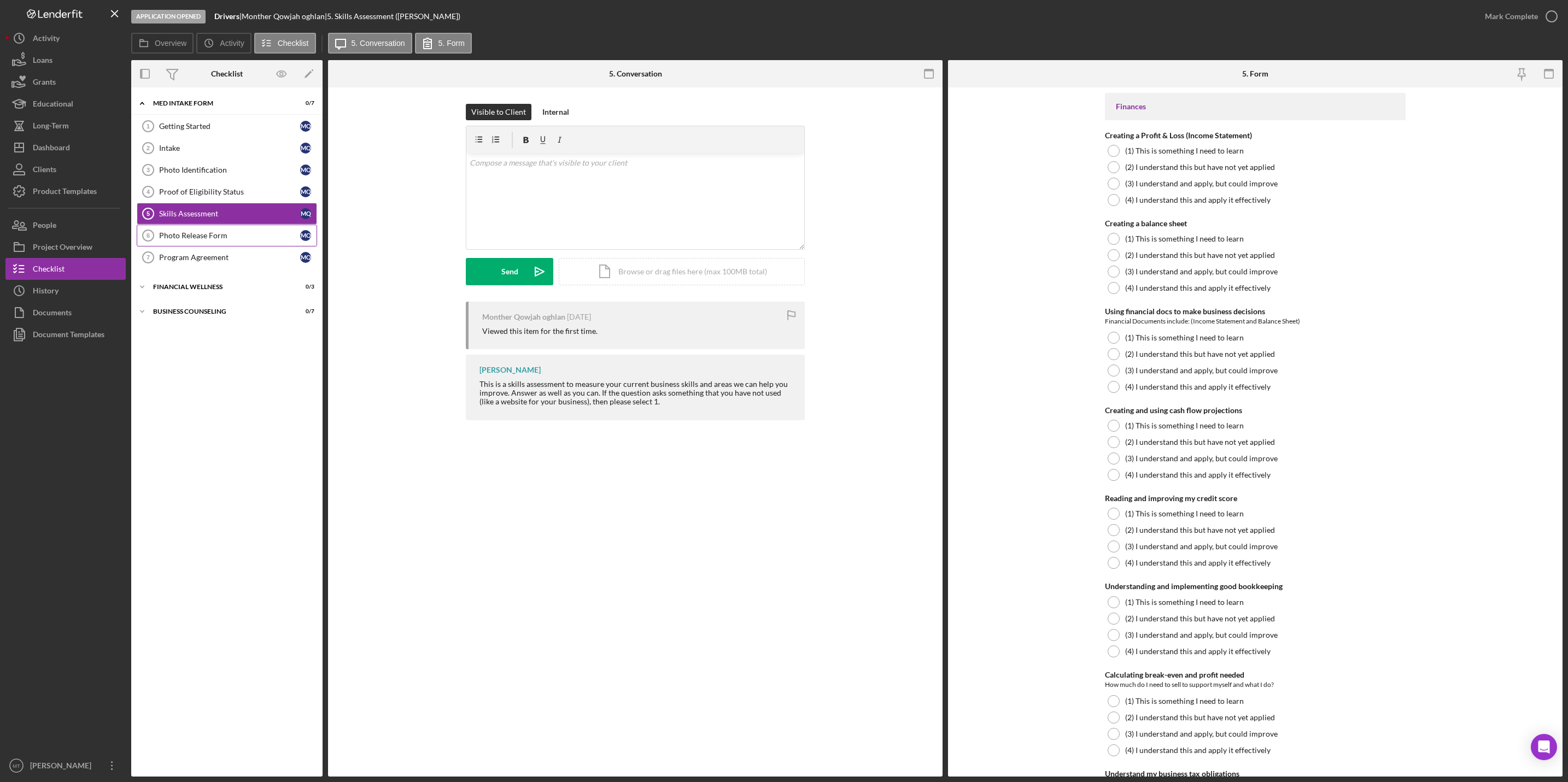
click at [201, 239] on div "Photo Release Form" at bounding box center [229, 236] width 141 height 9
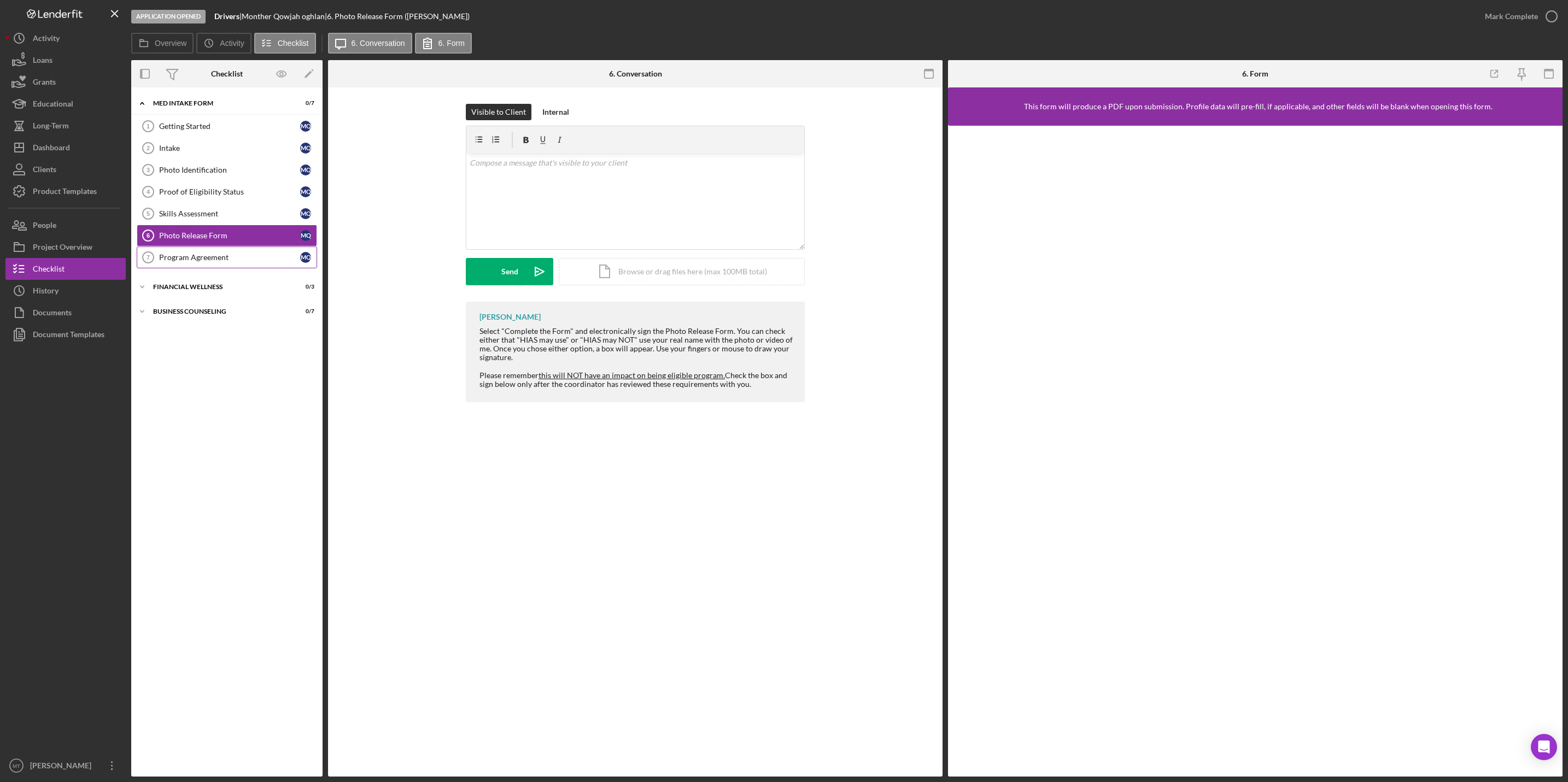
click at [200, 256] on link "Program Agreement 7 Program Agreement M Q" at bounding box center [227, 257] width 180 height 22
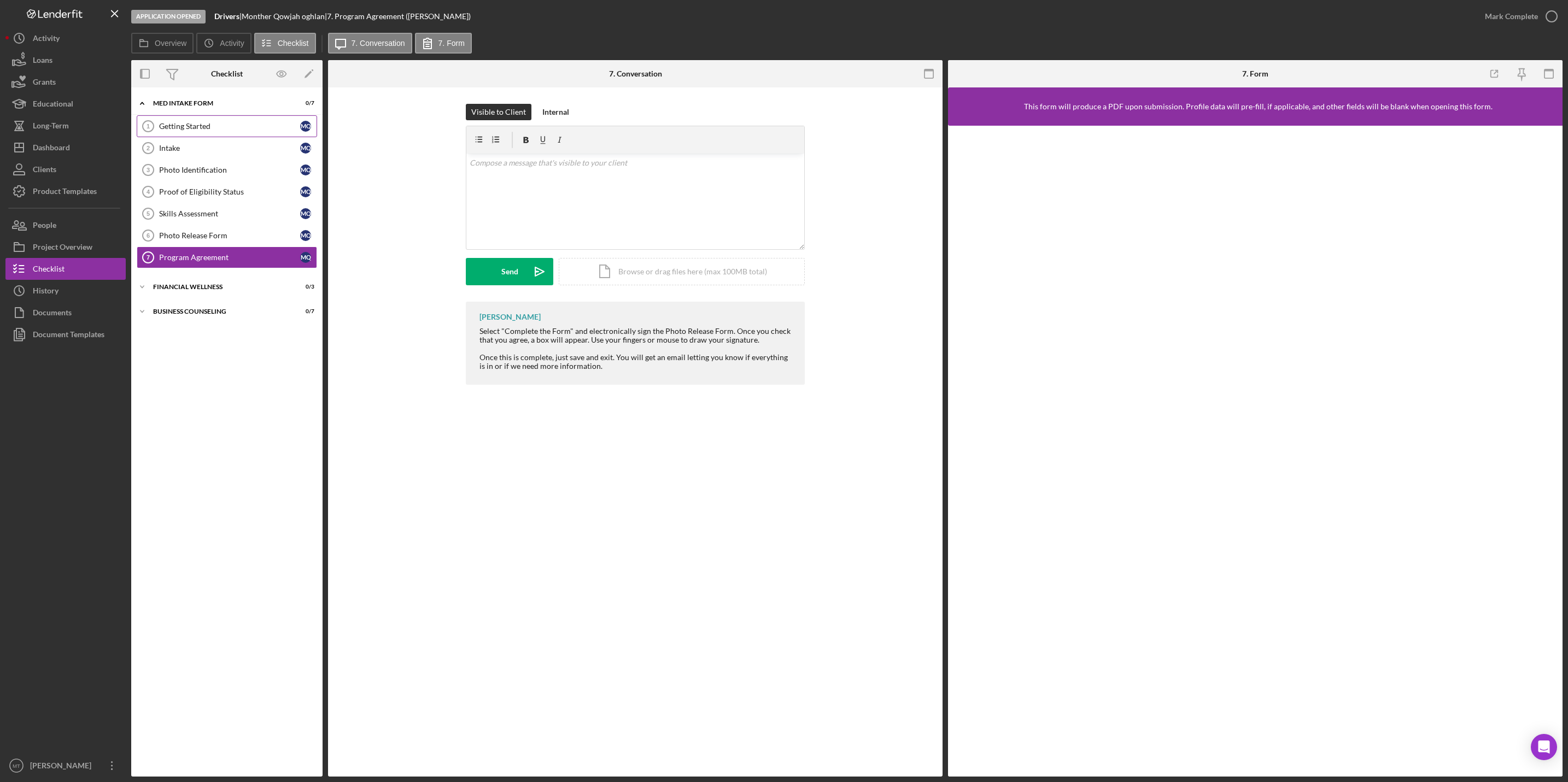
click at [189, 128] on div "Getting Started" at bounding box center [229, 126] width 141 height 9
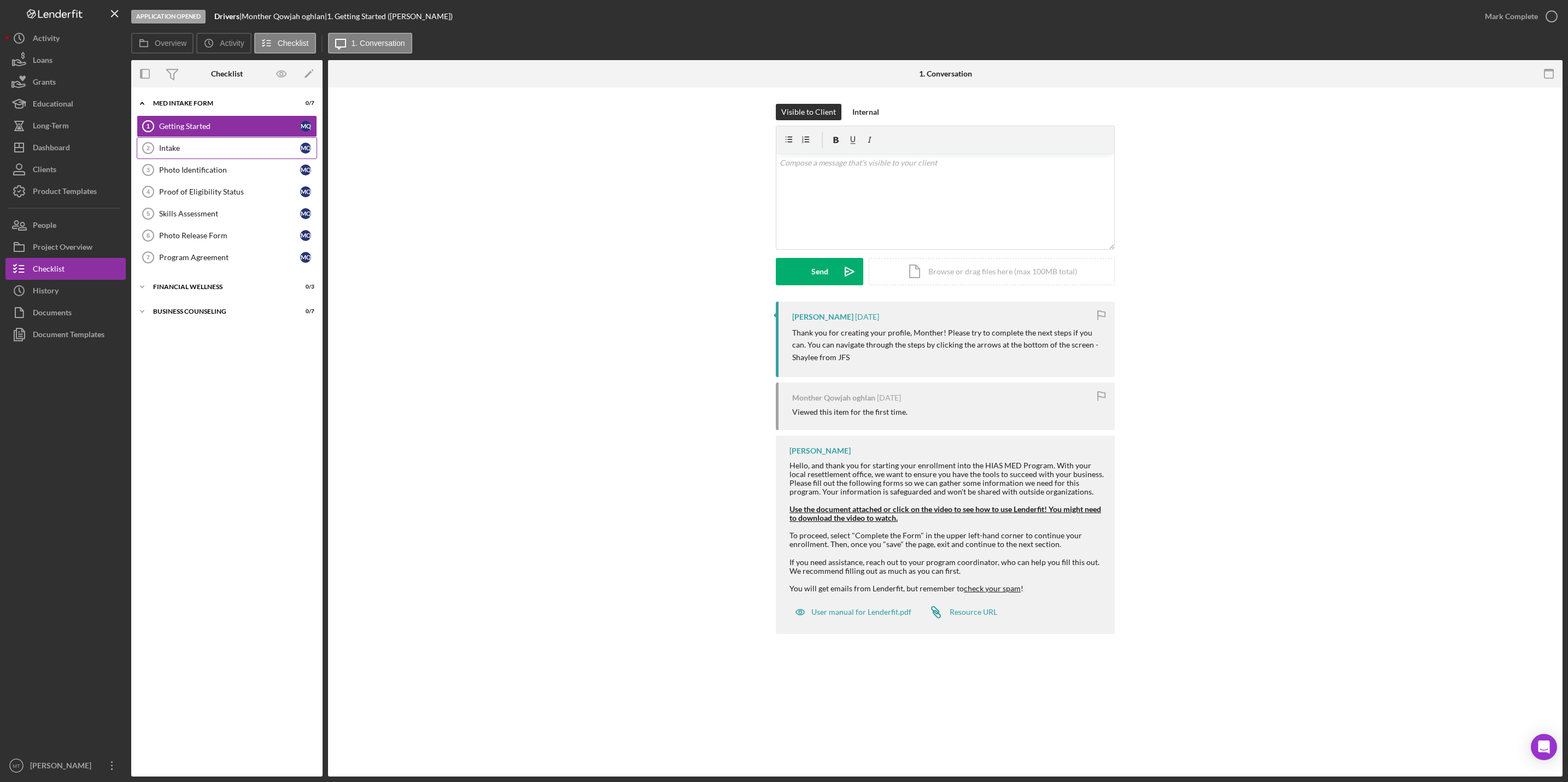
click at [182, 151] on div "Intake" at bounding box center [229, 148] width 141 height 9
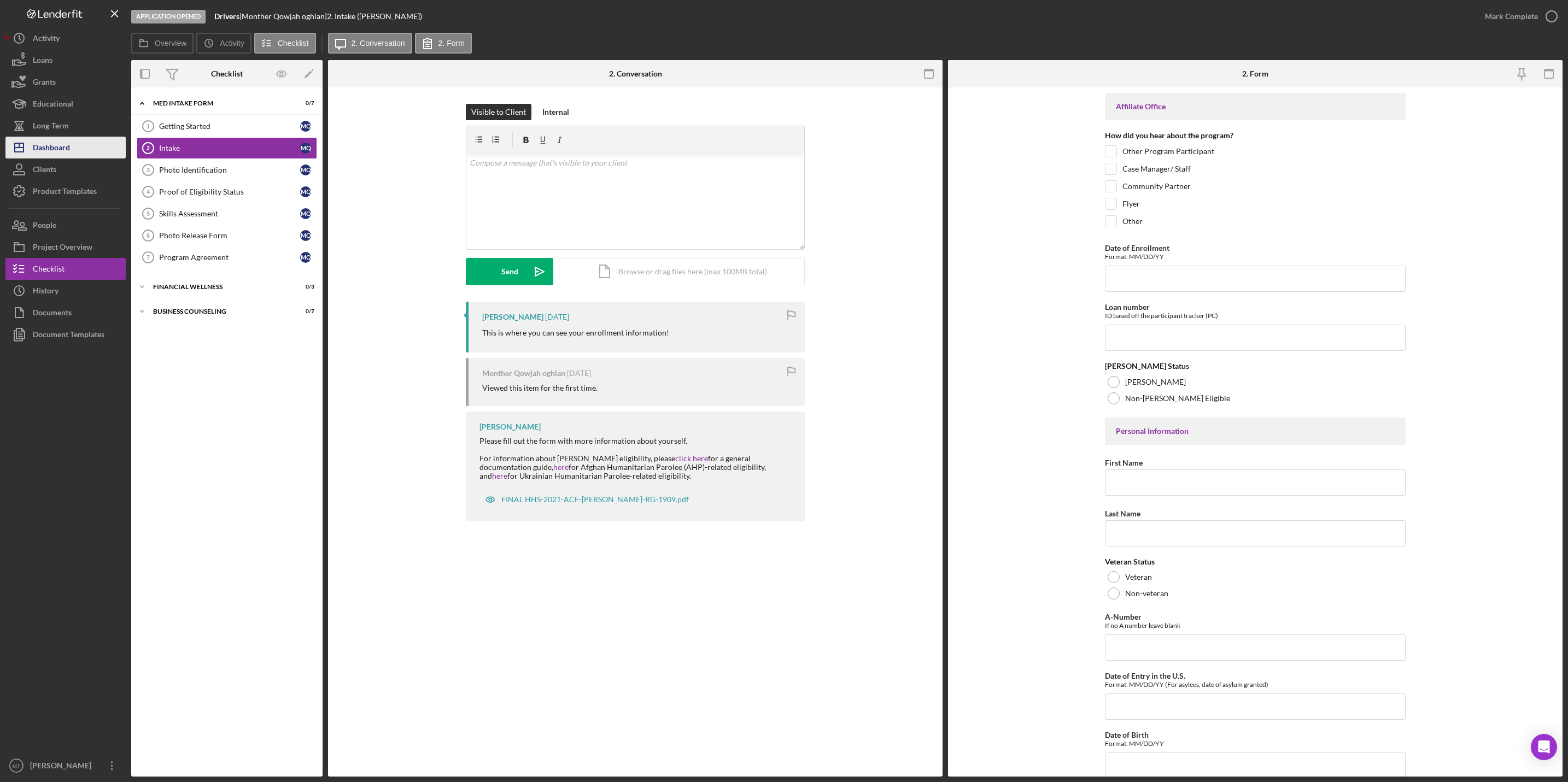
click at [75, 146] on button "Icon/Dashboard Dashboard" at bounding box center [66, 148] width 121 height 22
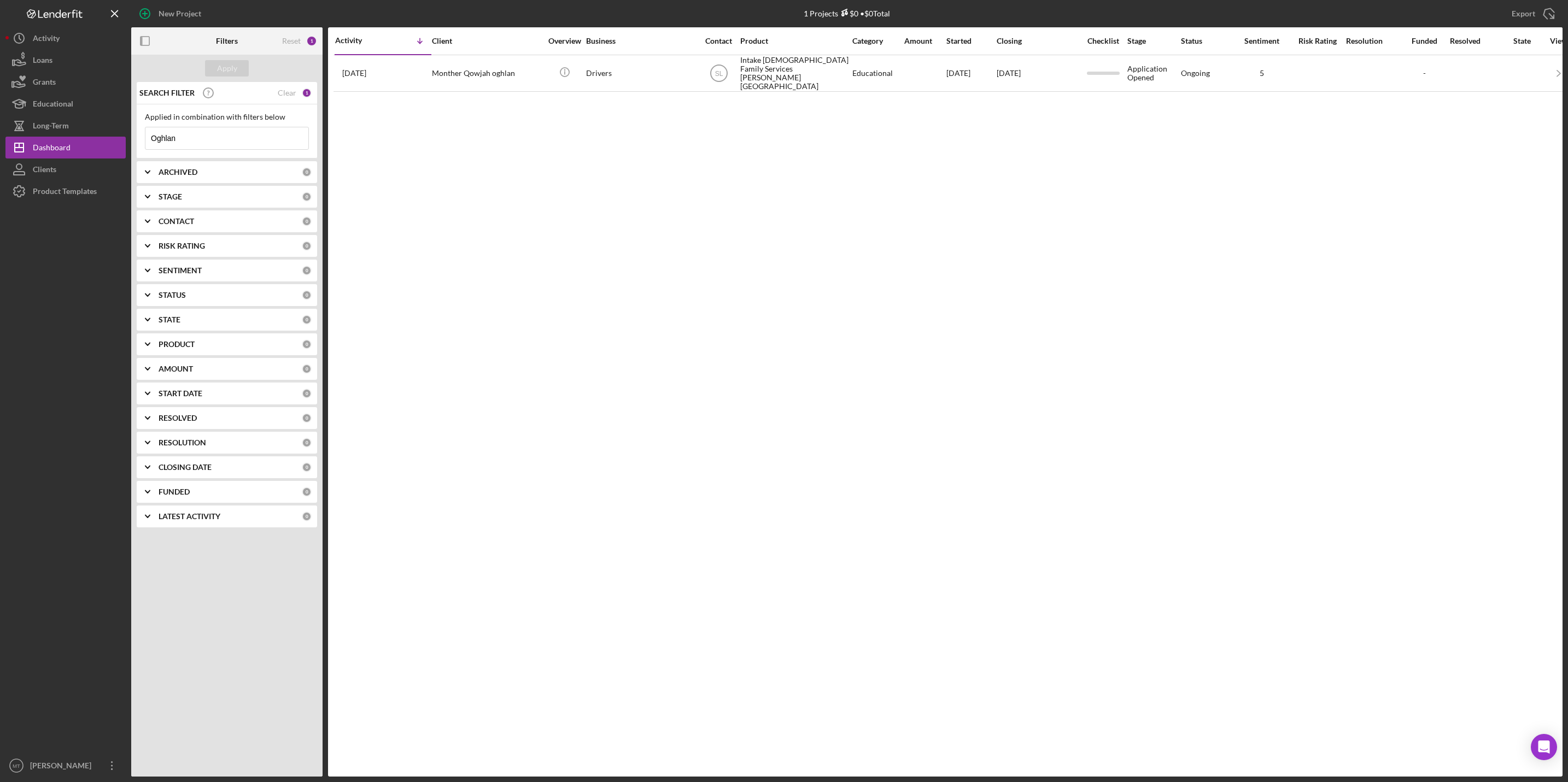
click at [198, 298] on div "STATUS" at bounding box center [229, 295] width 143 height 9
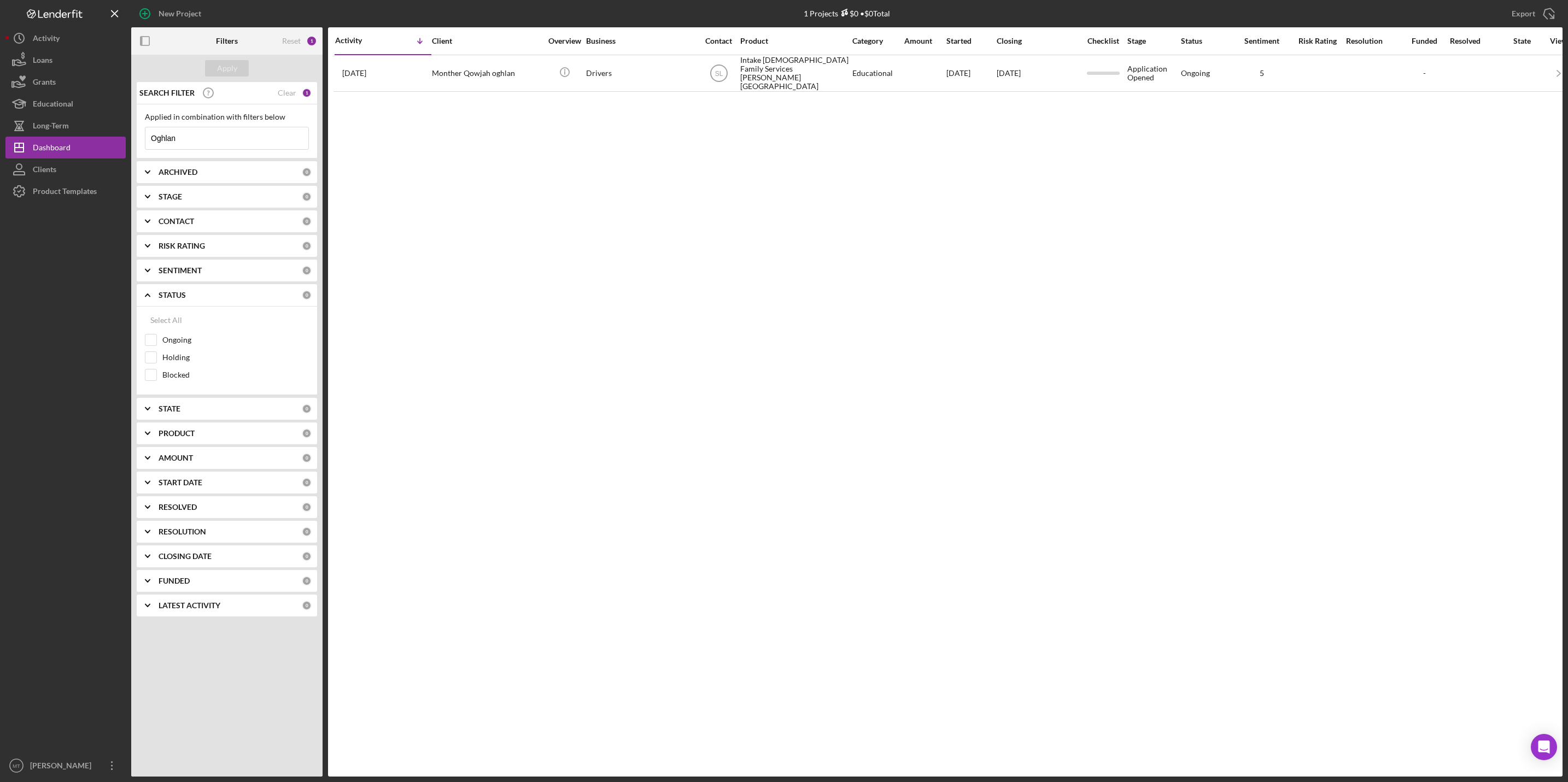
click at [189, 413] on div "STATE" at bounding box center [229, 409] width 143 height 9
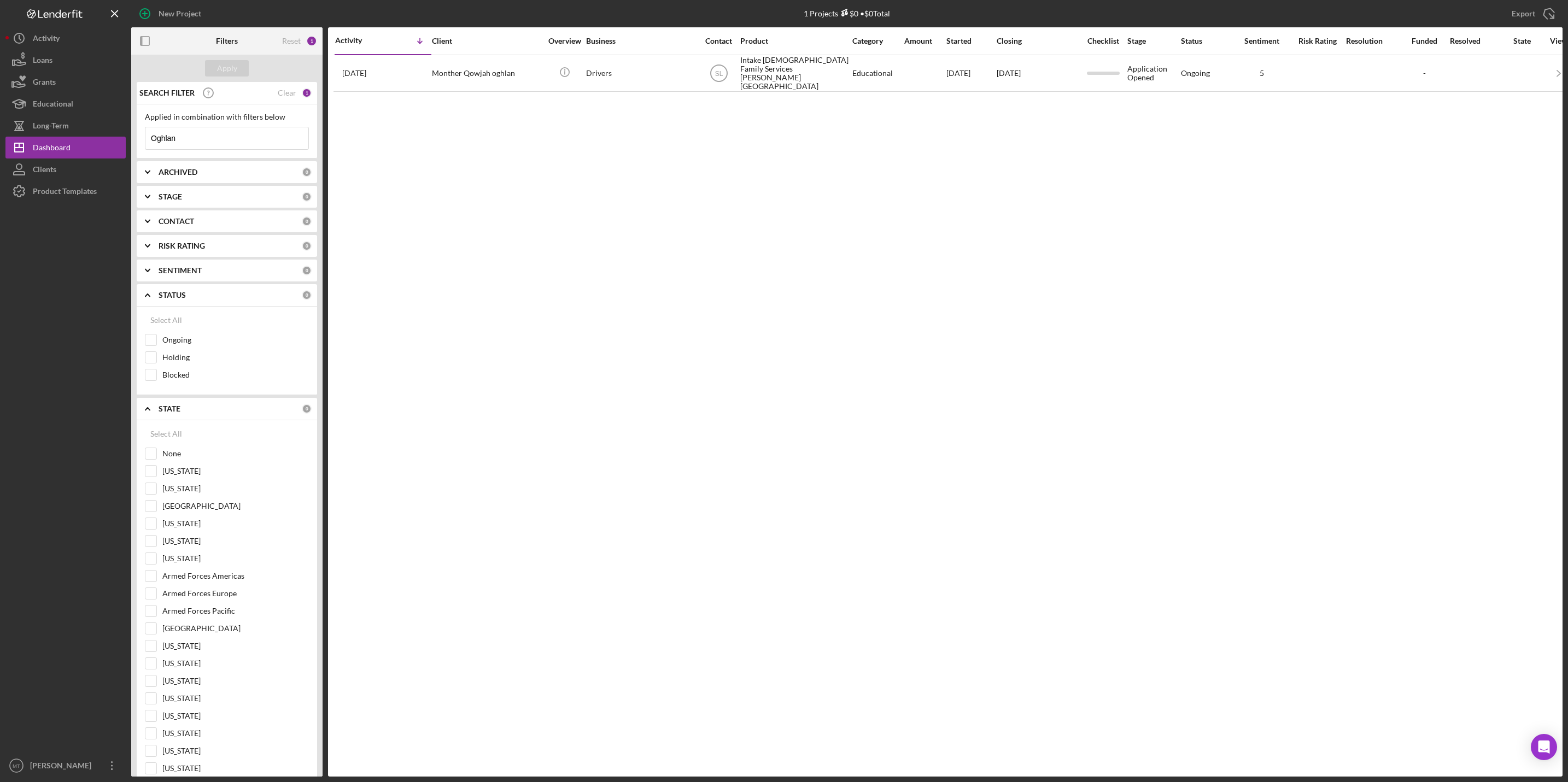
click at [189, 413] on div "STATE" at bounding box center [229, 409] width 143 height 9
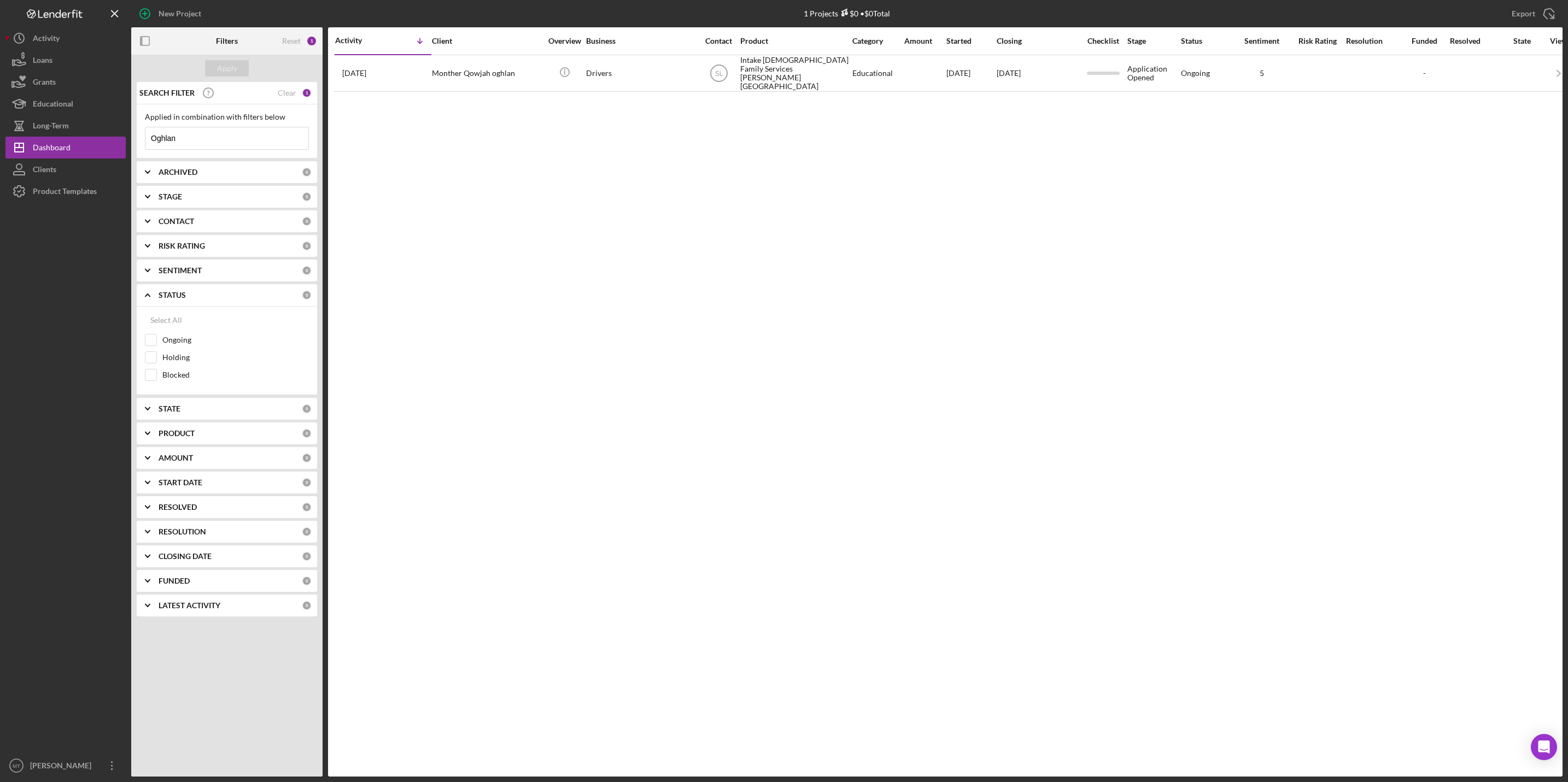
click at [185, 196] on div "STAGE" at bounding box center [229, 197] width 143 height 9
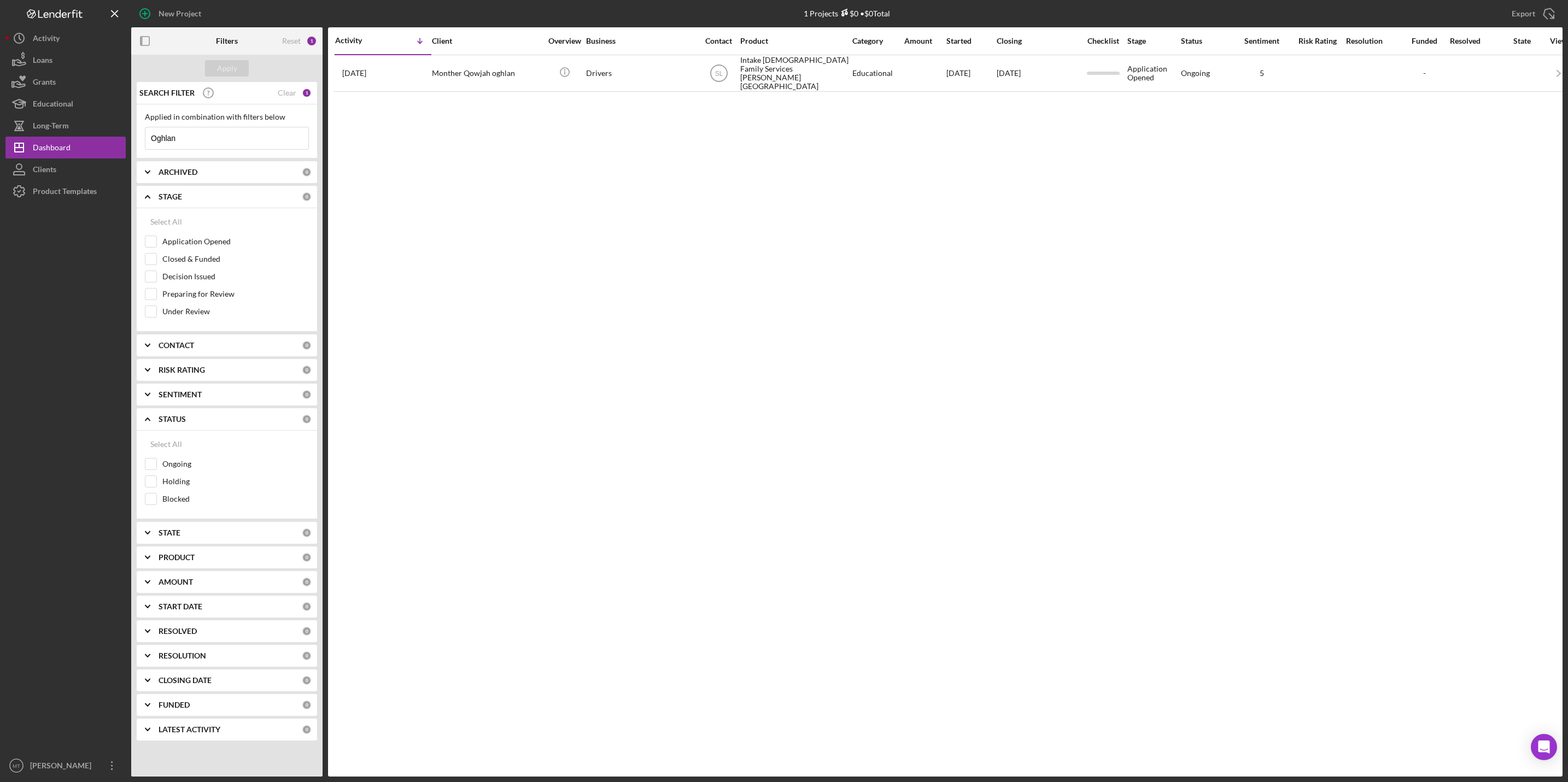
click at [206, 175] on div "ARCHIVED" at bounding box center [229, 172] width 143 height 9
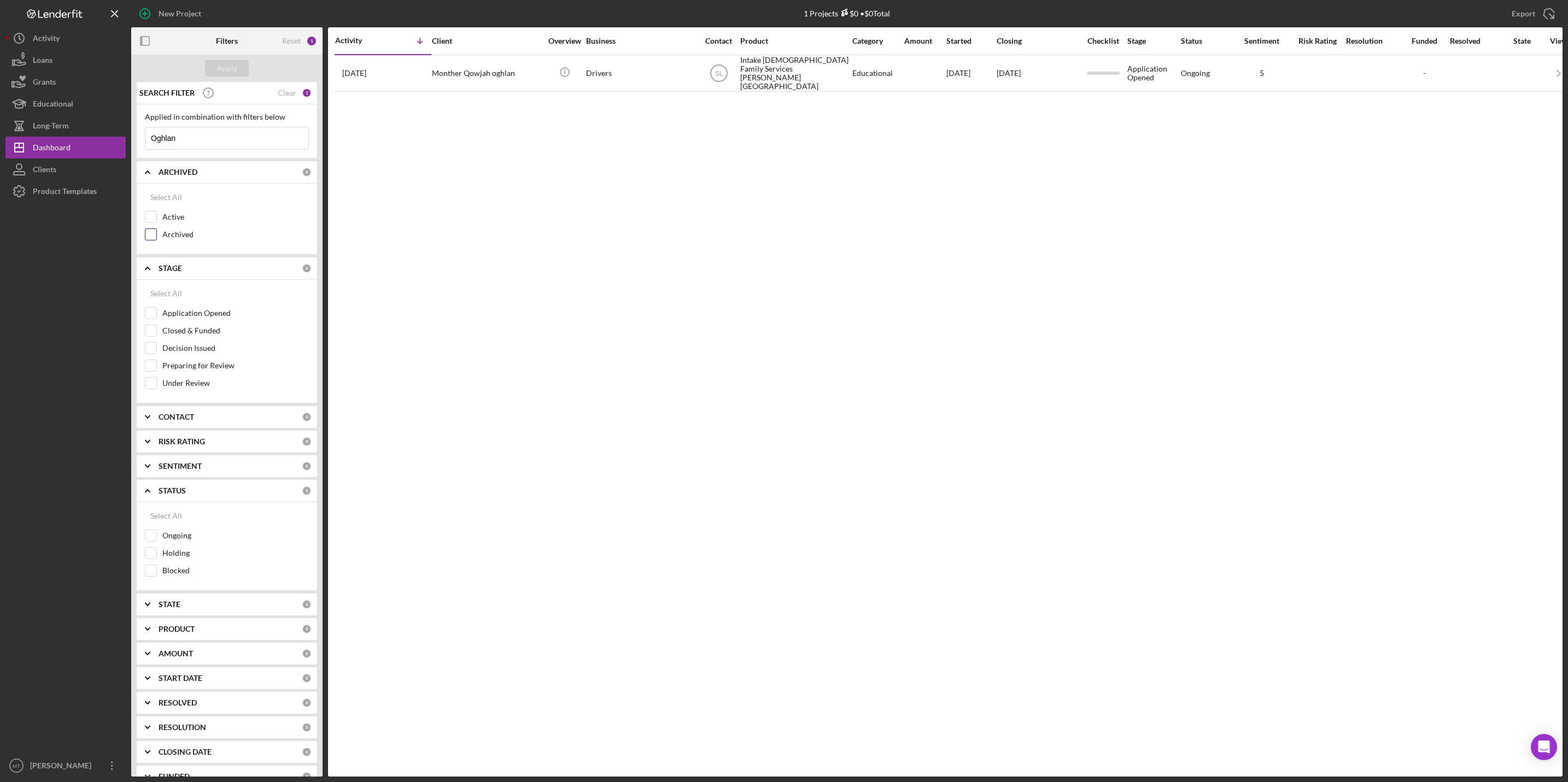
click at [177, 237] on label "Archived" at bounding box center [236, 234] width 147 height 11
click at [156, 237] on input "Archived" at bounding box center [151, 234] width 11 height 11
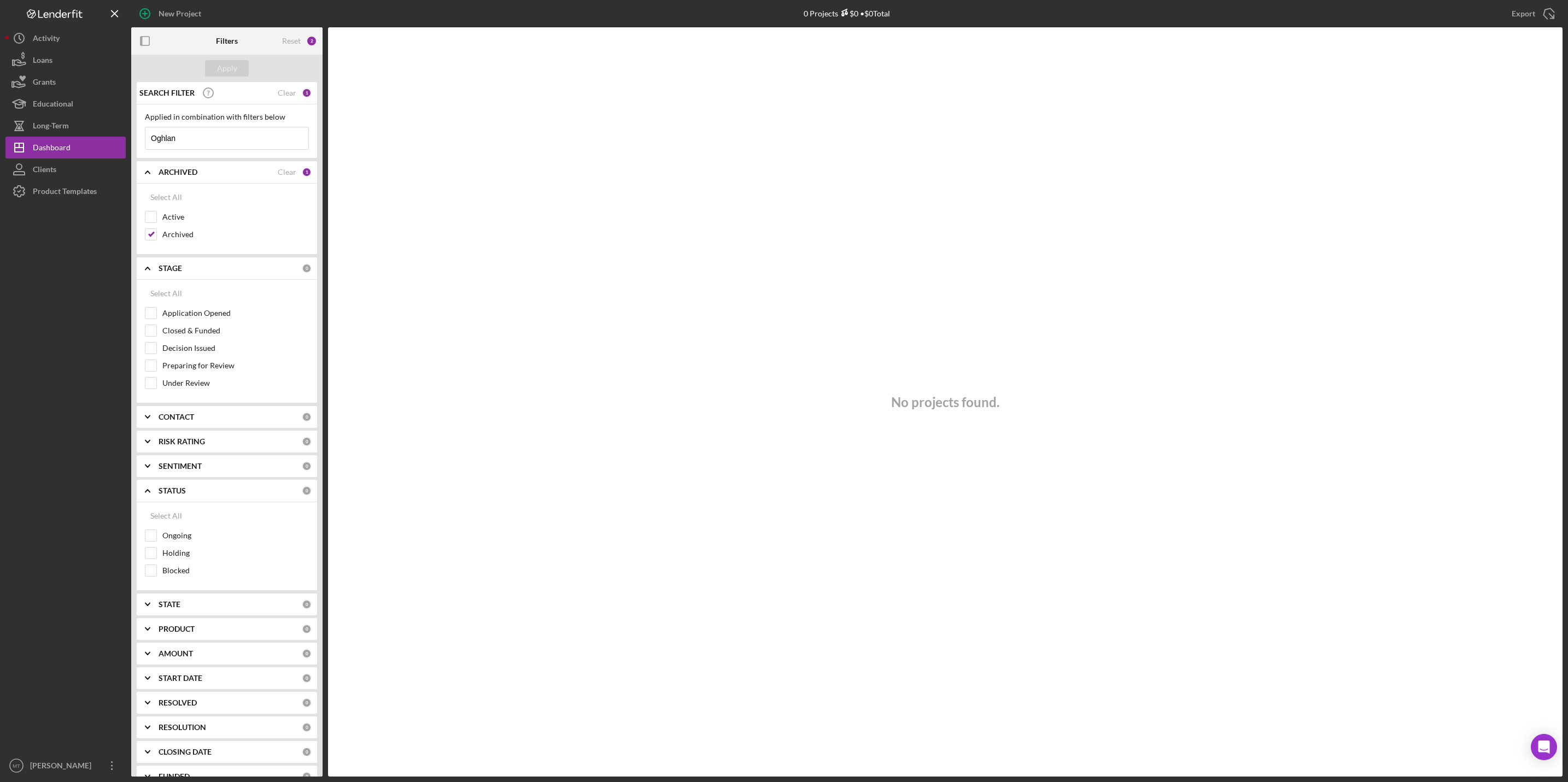
click at [362, 223] on div "No projects found." at bounding box center [945, 402] width 1234 height 749
click at [156, 234] on input "Archived" at bounding box center [151, 234] width 11 height 11
checkbox input "false"
click at [183, 631] on div "PRODUCT 0" at bounding box center [234, 629] width 153 height 22
